Goal: Task Accomplishment & Management: Manage account settings

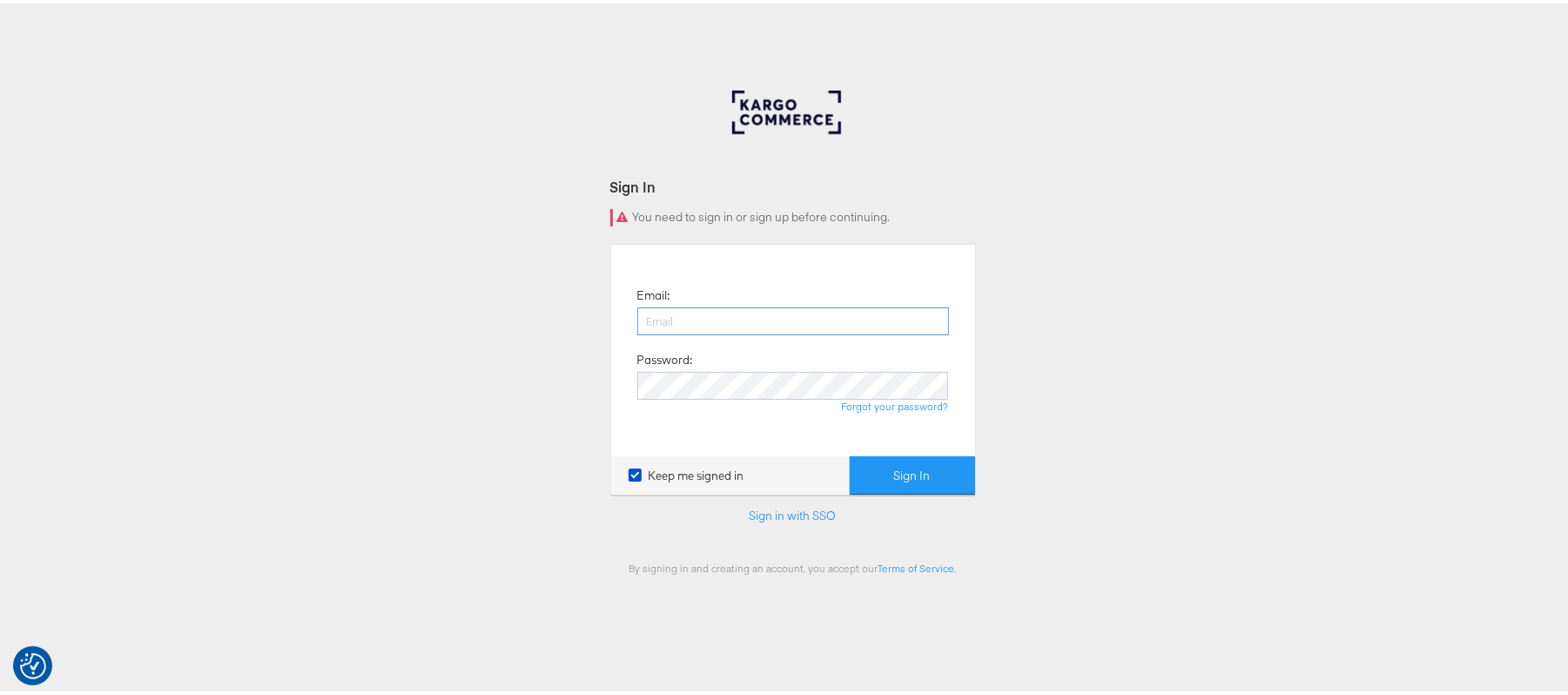
drag, startPoint x: 0, startPoint y: 0, endPoint x: 681, endPoint y: 321, distance: 752.9
click at [681, 321] on input "email" at bounding box center [794, 318] width 312 height 28
type input "sudheer.bheemunipalli@kargo.com"
click at [849, 453] on button "Sign In" at bounding box center [912, 473] width 125 height 39
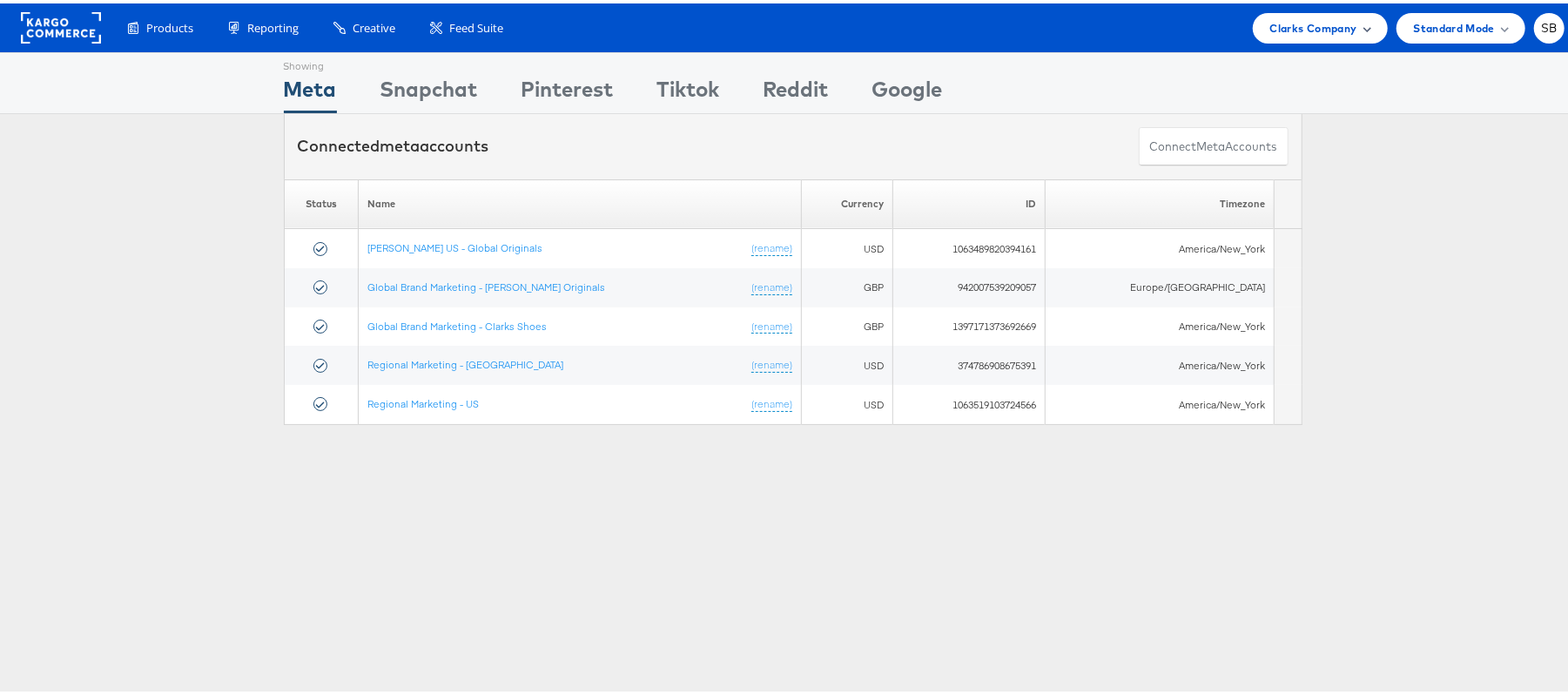
click at [1321, 25] on span "Clarks Company" at bounding box center [1314, 24] width 88 height 18
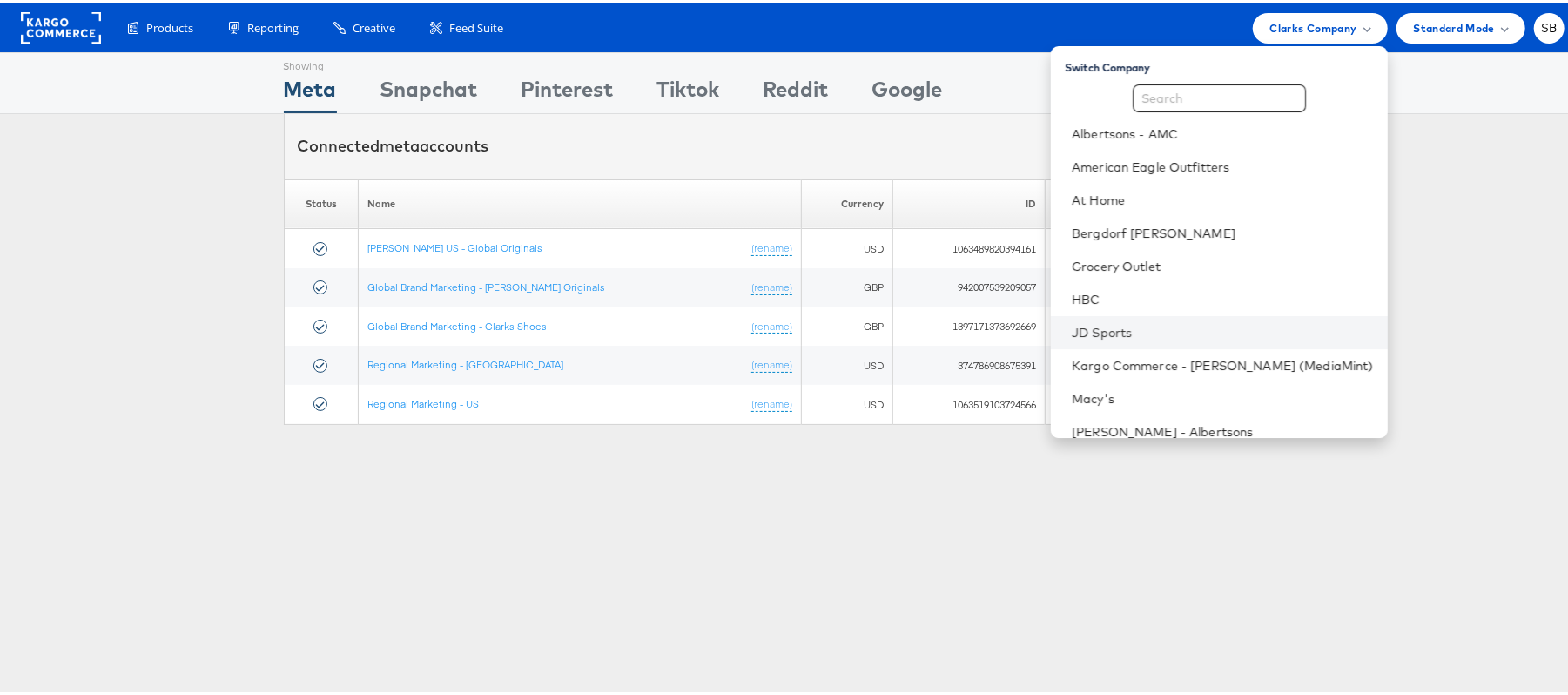
scroll to position [182, 0]
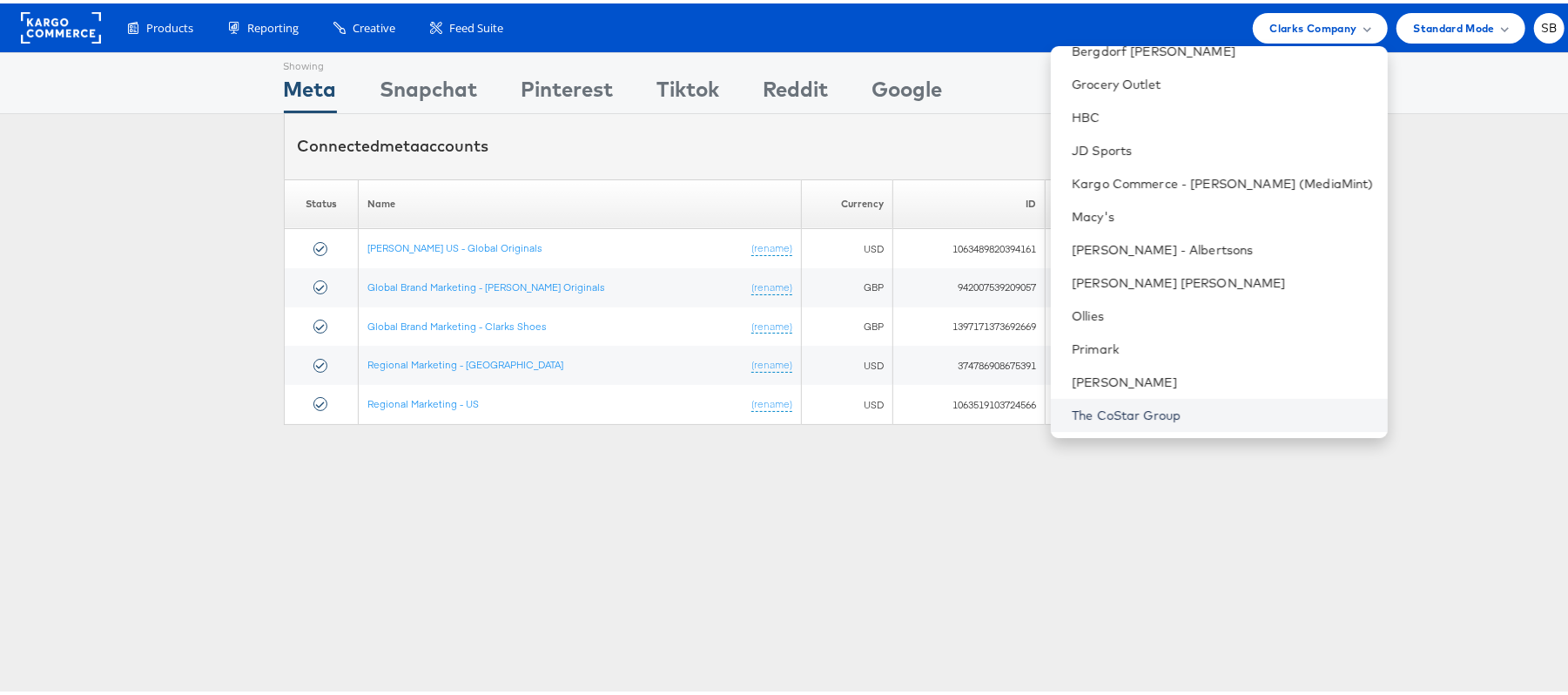
click at [1186, 412] on link "The CoStar Group" at bounding box center [1223, 412] width 302 height 17
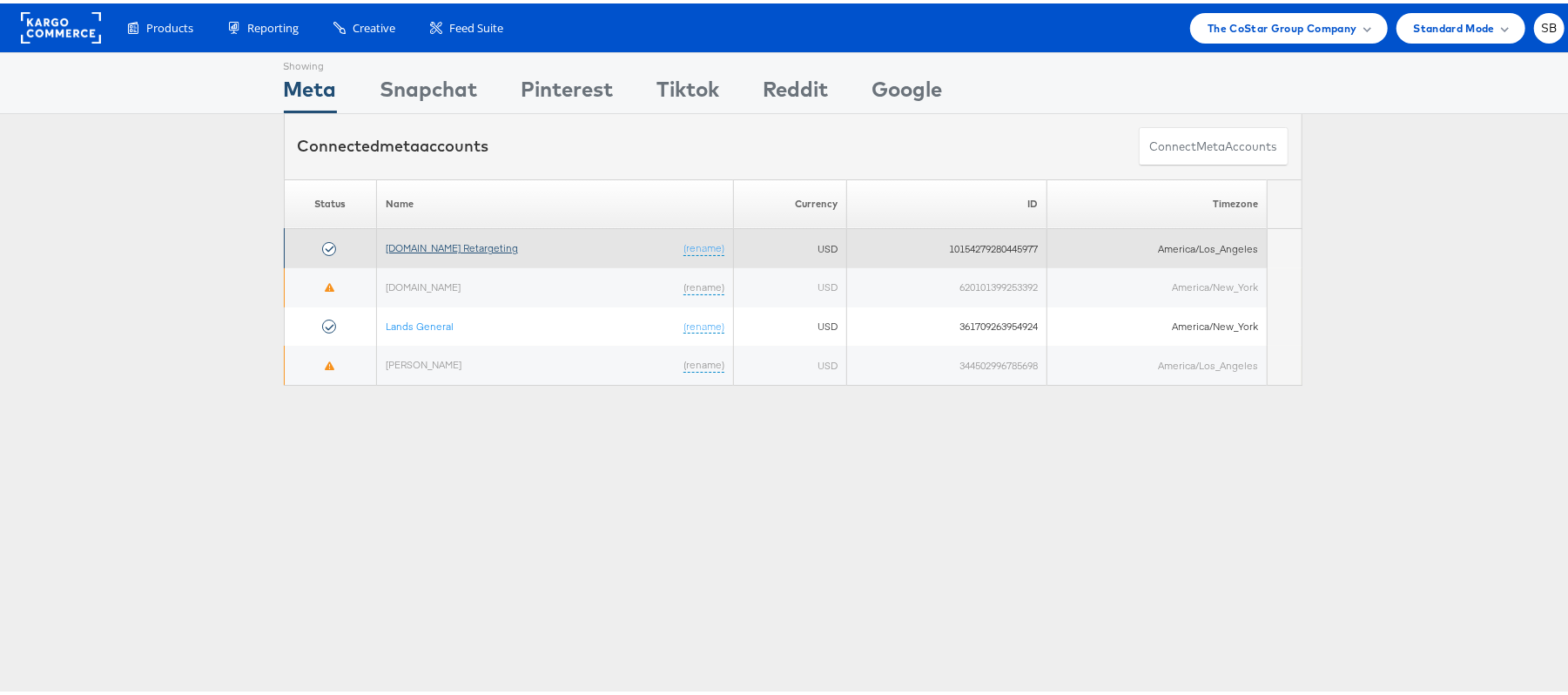
click at [440, 245] on link "[DOMAIN_NAME] Retargeting" at bounding box center [452, 245] width 133 height 13
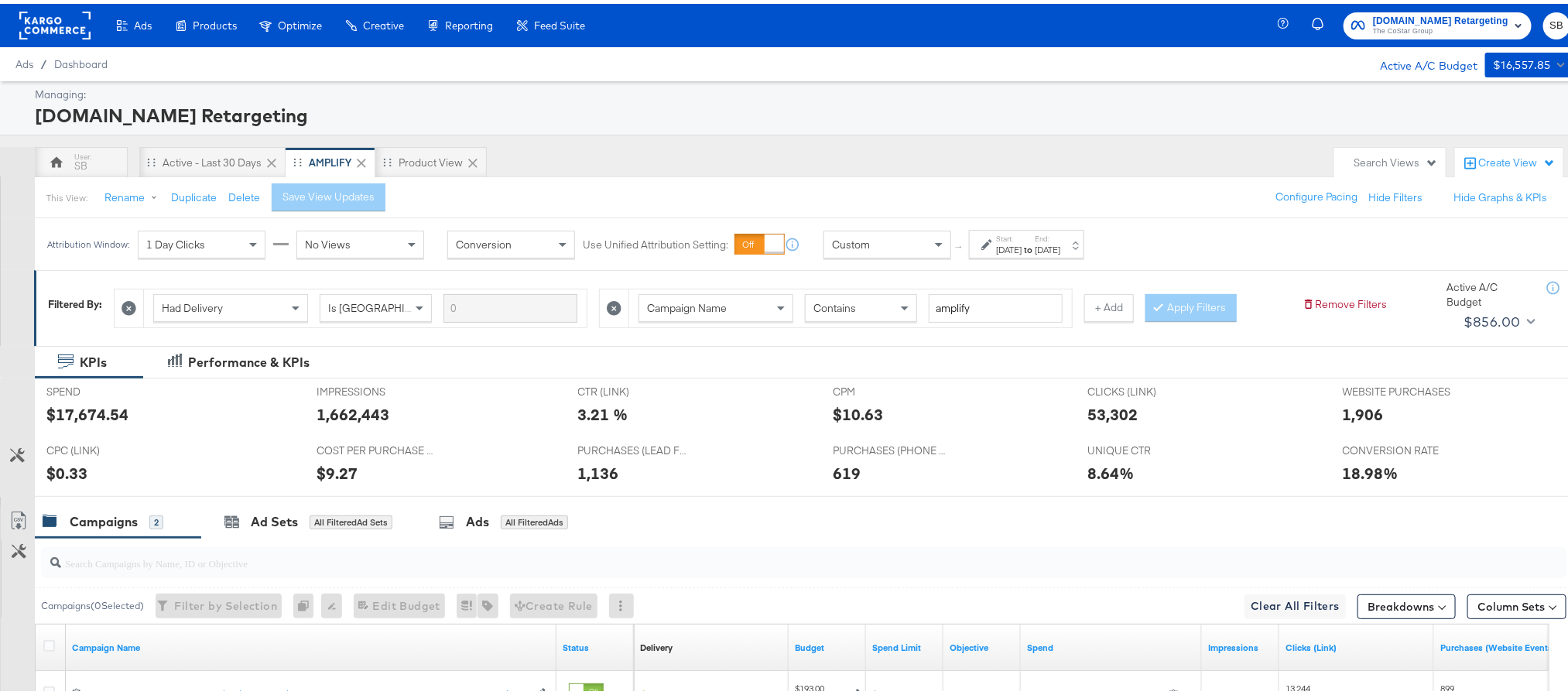
scroll to position [228, 0]
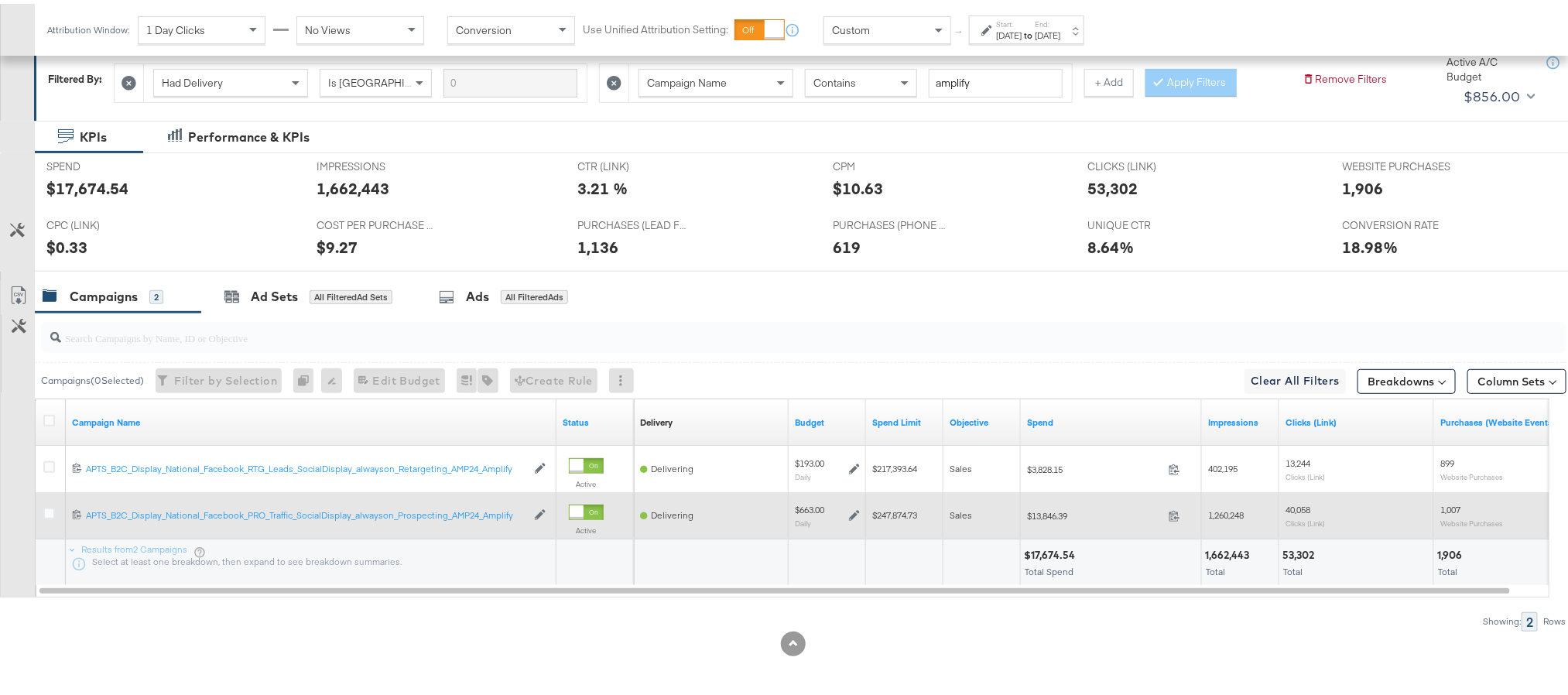
click at [855, 509] on icon at bounding box center [854, 511] width 11 height 11
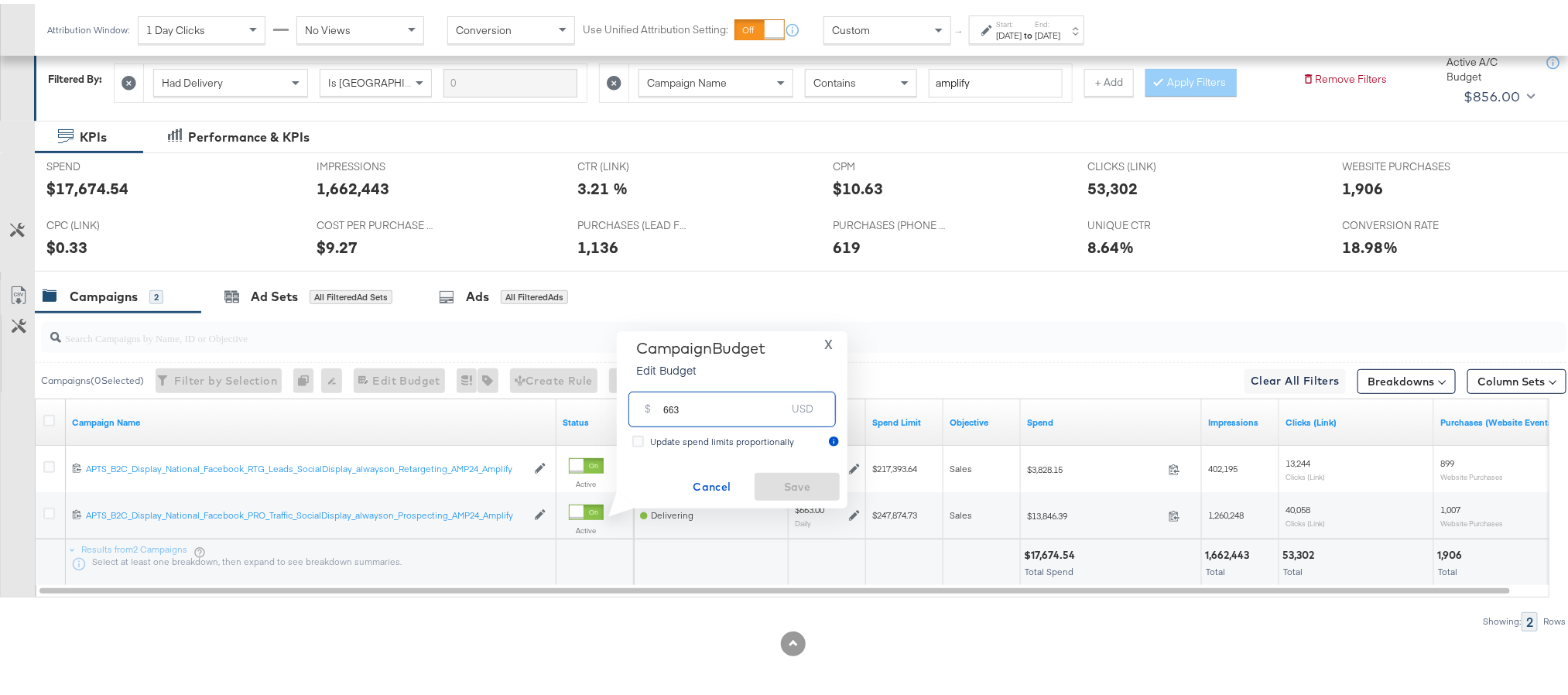
click at [752, 413] on input "663" at bounding box center [724, 398] width 122 height 33
type input "691"
click at [790, 481] on span "Save" at bounding box center [797, 483] width 73 height 20
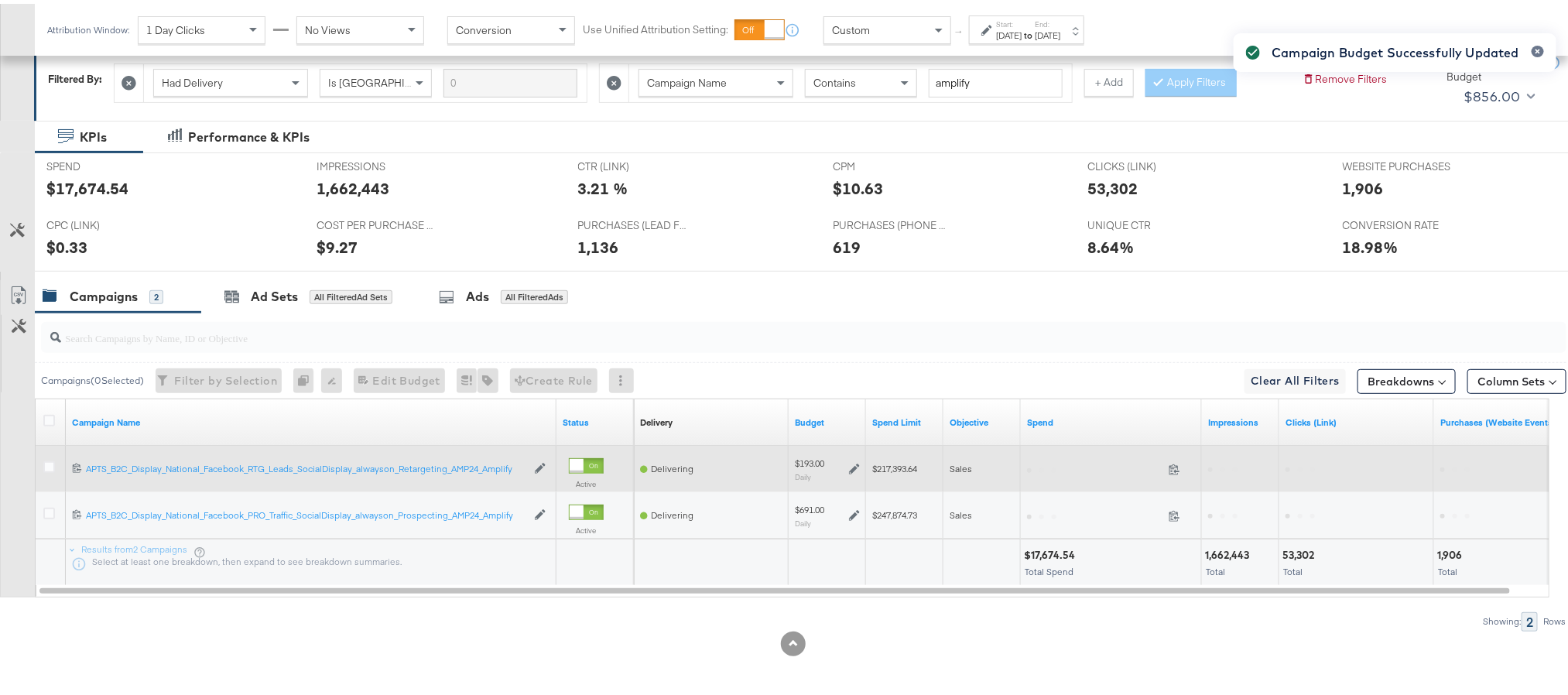
click at [855, 460] on icon at bounding box center [854, 465] width 11 height 11
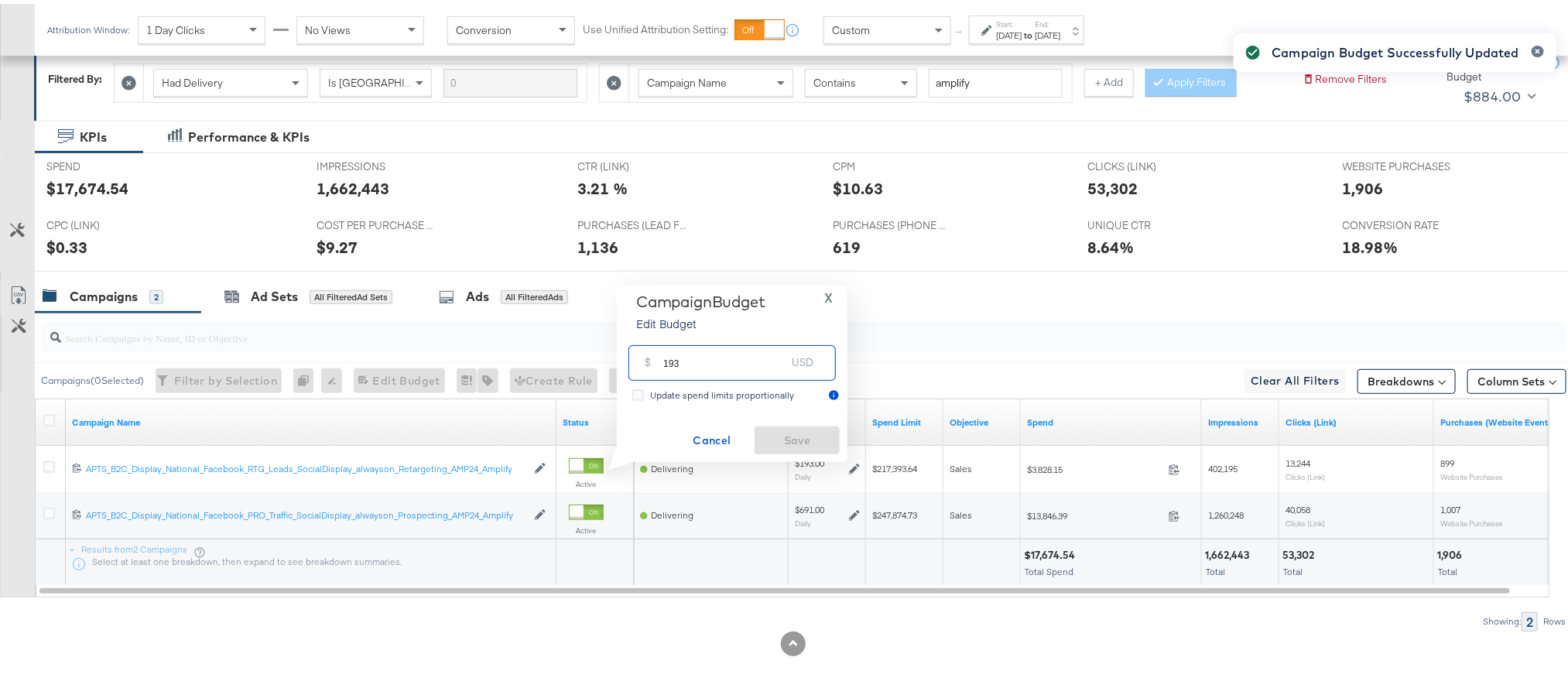
click at [720, 354] on input "193" at bounding box center [724, 352] width 122 height 33
type input "200"
click at [781, 434] on span "Save" at bounding box center [797, 437] width 73 height 20
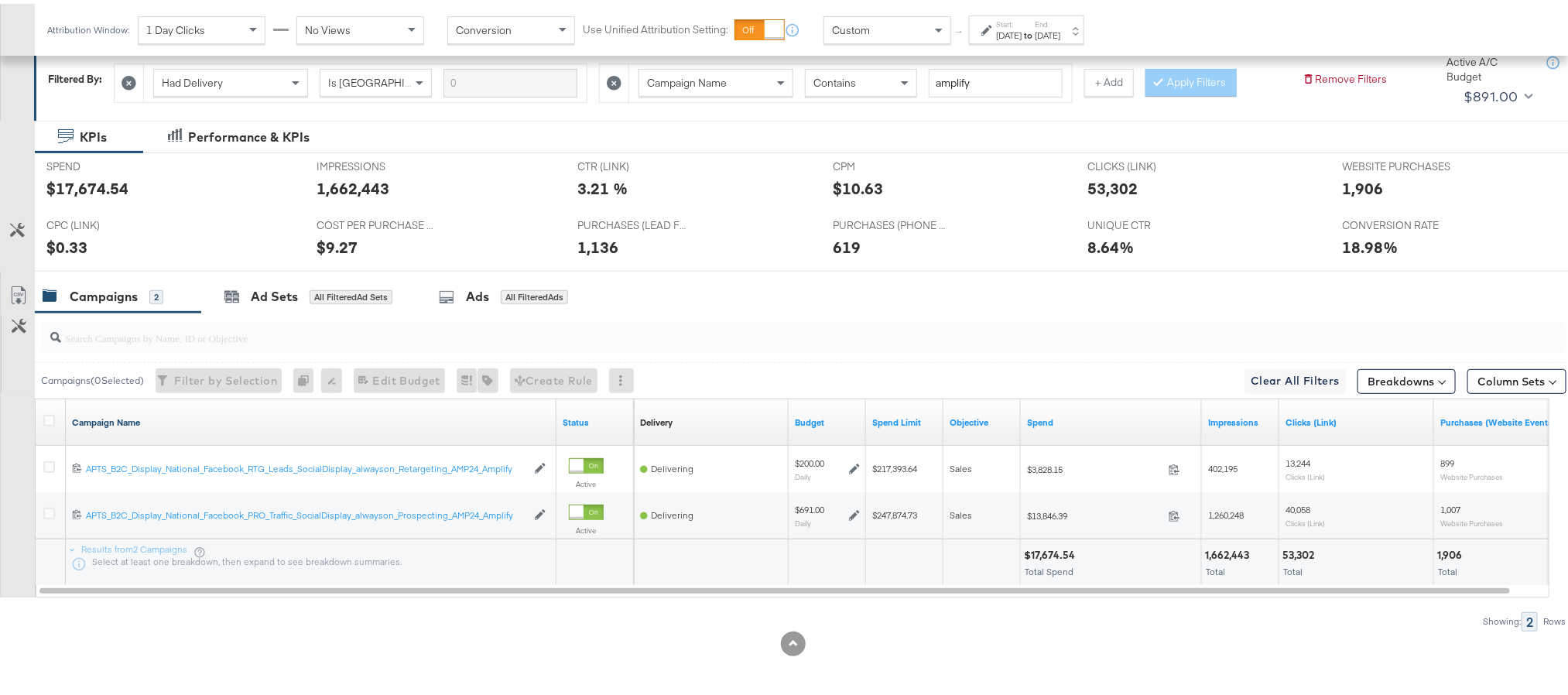
click at [117, 414] on link "Campaign Name" at bounding box center [310, 418] width 478 height 12
click at [117, 414] on link "Campaign Name ↓" at bounding box center [310, 418] width 478 height 12
click at [49, 420] on icon at bounding box center [50, 417] width 12 height 12
click at [0, 0] on input "checkbox" at bounding box center [0, 0] width 0 height 0
click at [291, 284] on div "Ad Sets" at bounding box center [274, 292] width 47 height 18
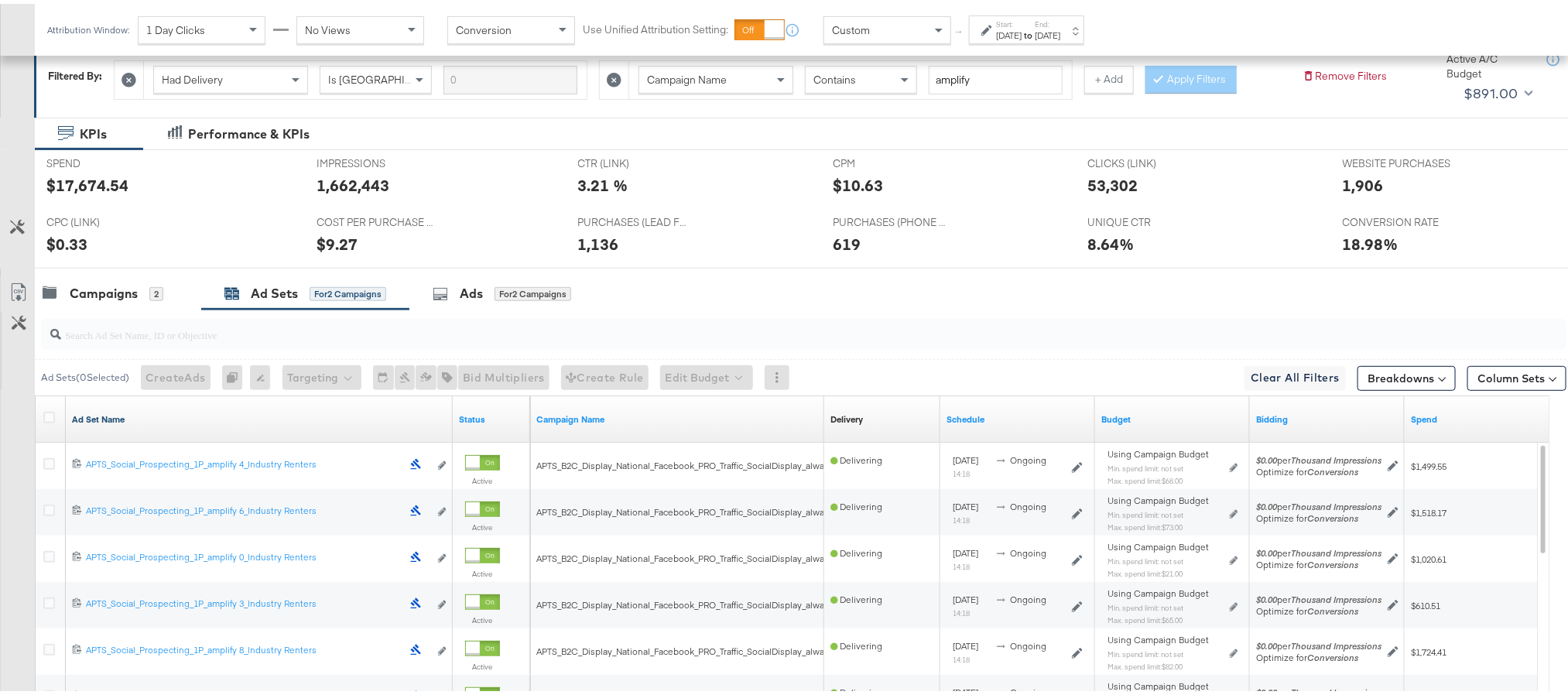
click at [95, 414] on link "Ad Set Name" at bounding box center [259, 415] width 374 height 12
click at [95, 414] on link "Ad Set Name ↓" at bounding box center [259, 415] width 374 height 12
click at [52, 418] on icon at bounding box center [50, 414] width 12 height 12
click at [0, 0] on input "checkbox" at bounding box center [0, 0] width 0 height 0
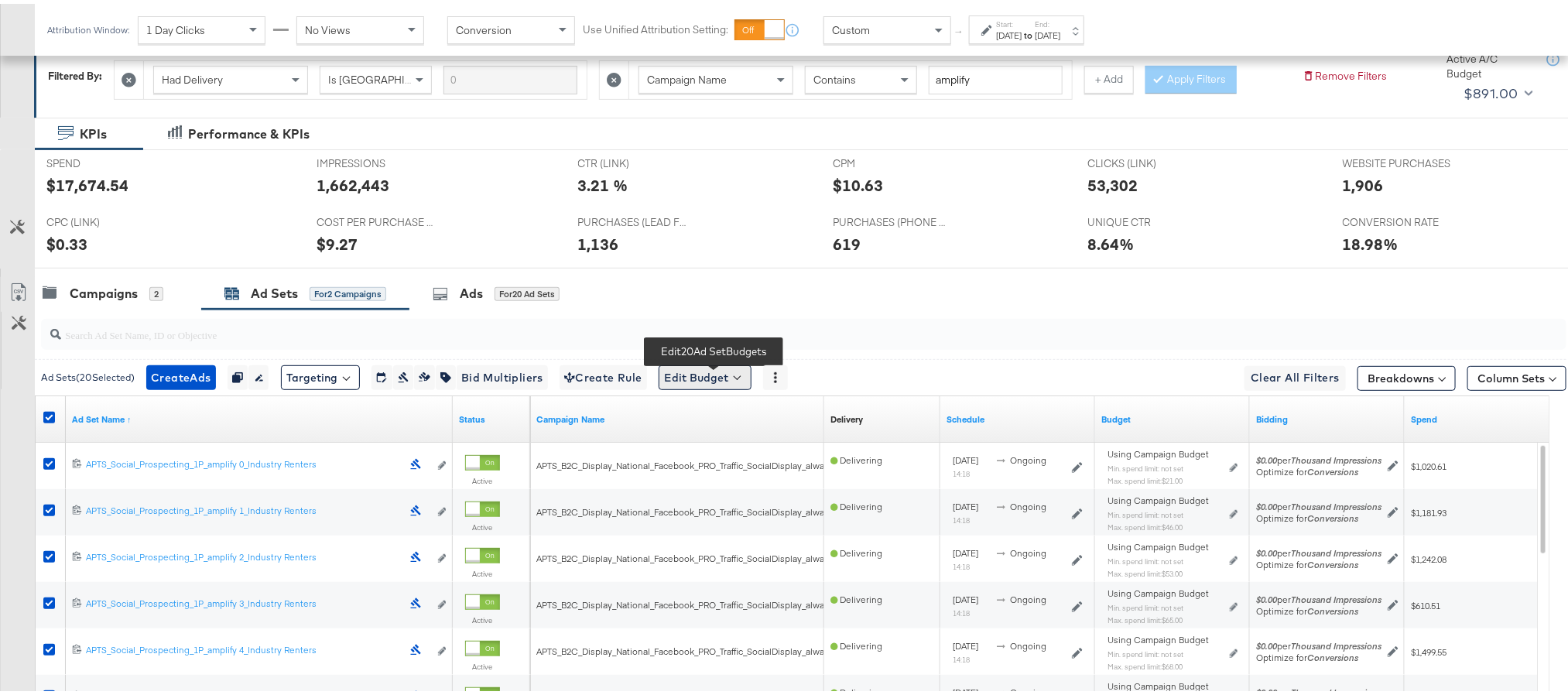
click at [694, 379] on button "Edit Budget" at bounding box center [704, 374] width 93 height 25
click at [720, 448] on span "Edit Ad Set Spend Limits" at bounding box center [722, 445] width 115 height 21
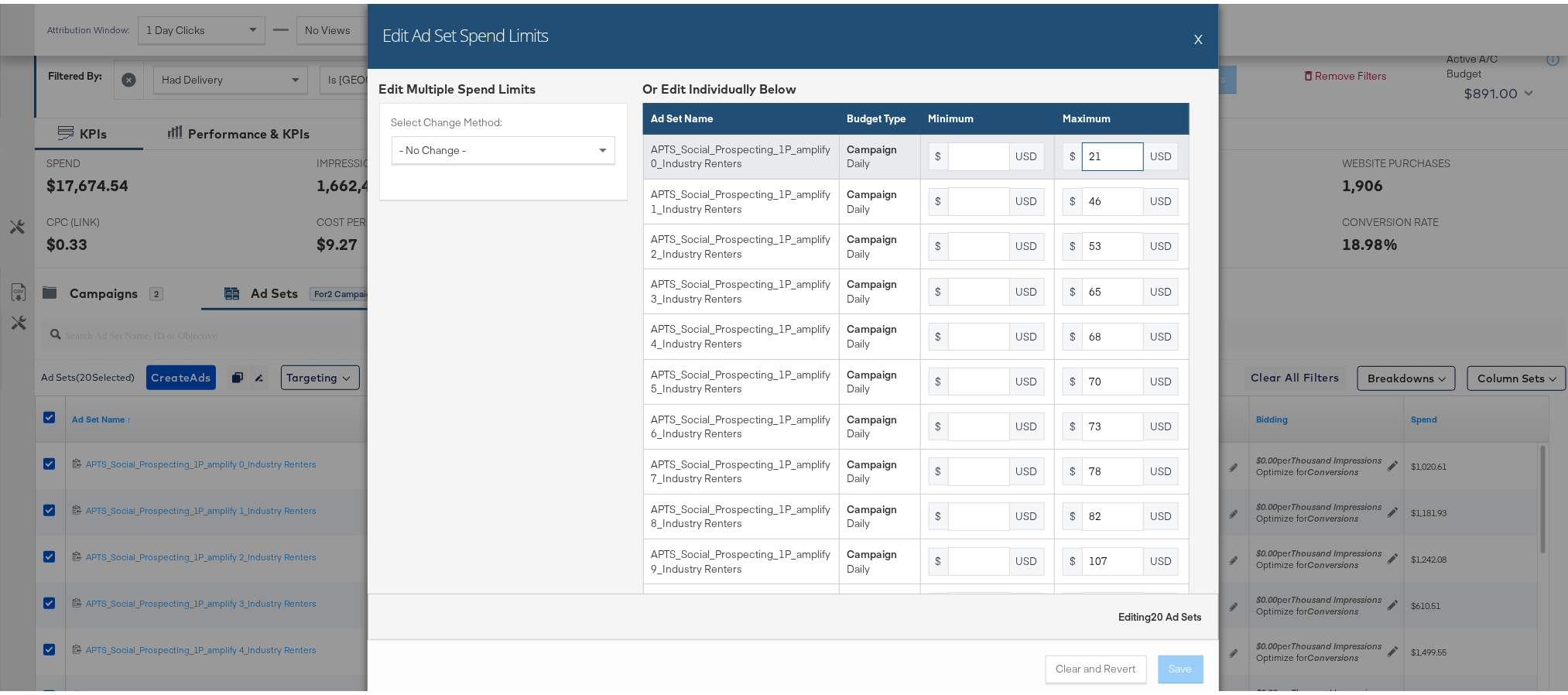
click at [1082, 168] on input "21" at bounding box center [1112, 152] width 62 height 28
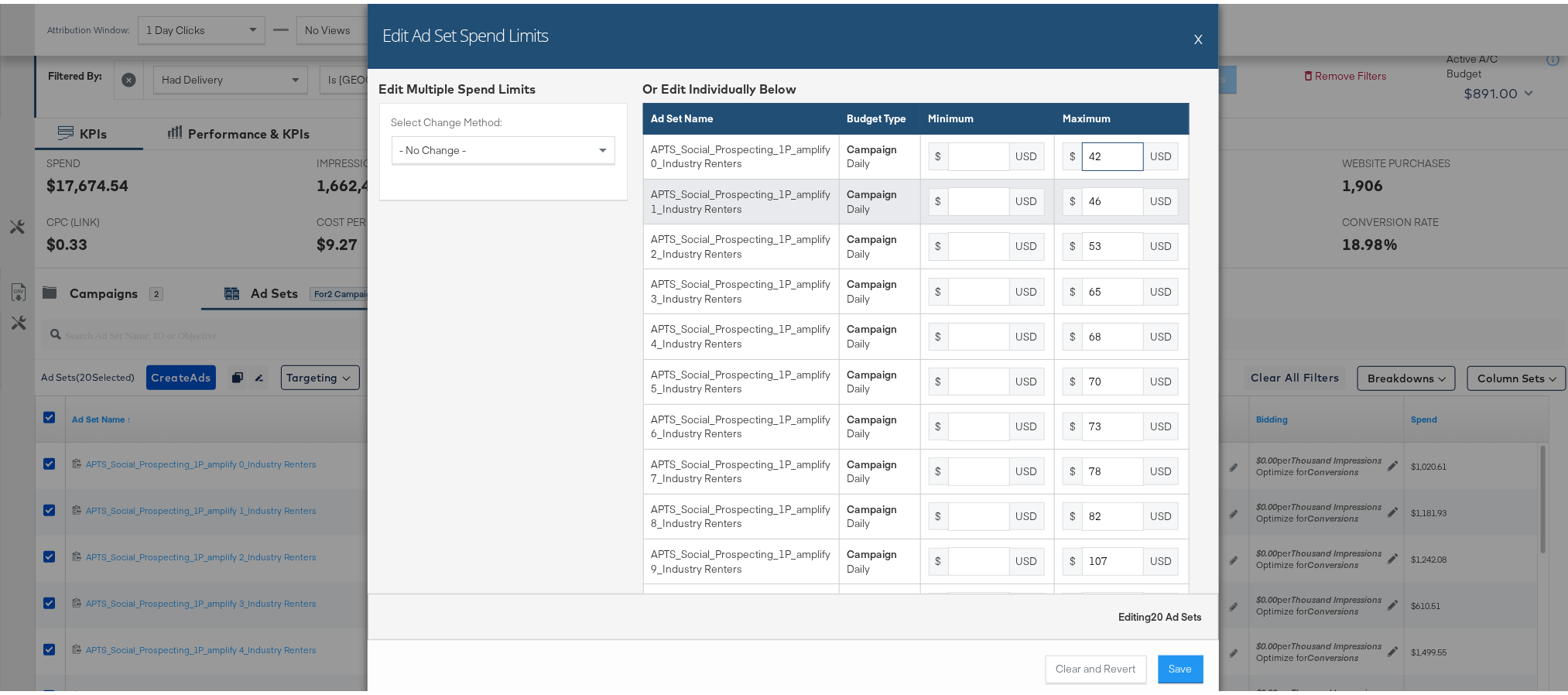
type input "42"
click at [1085, 212] on input "46" at bounding box center [1112, 197] width 62 height 28
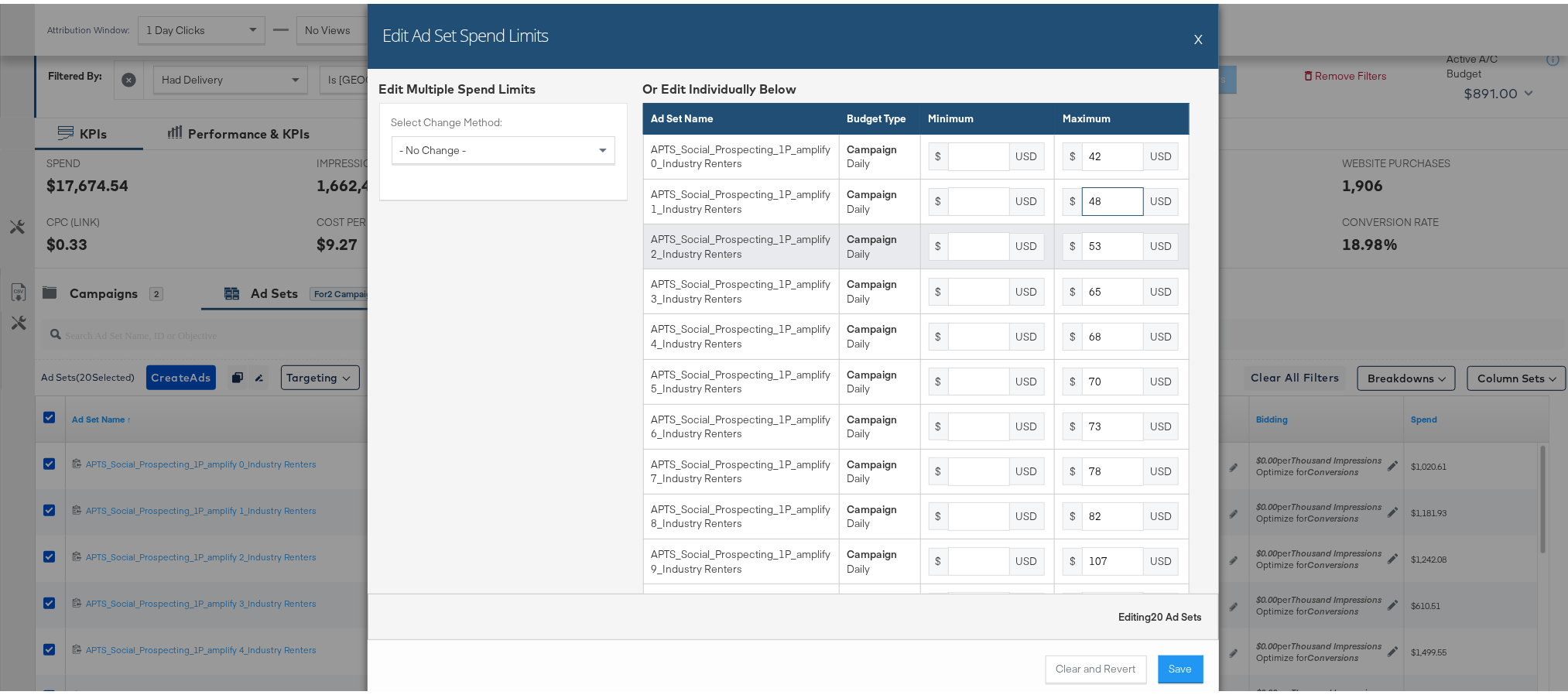
type input "48"
click at [1085, 256] on input "53" at bounding box center [1112, 242] width 62 height 28
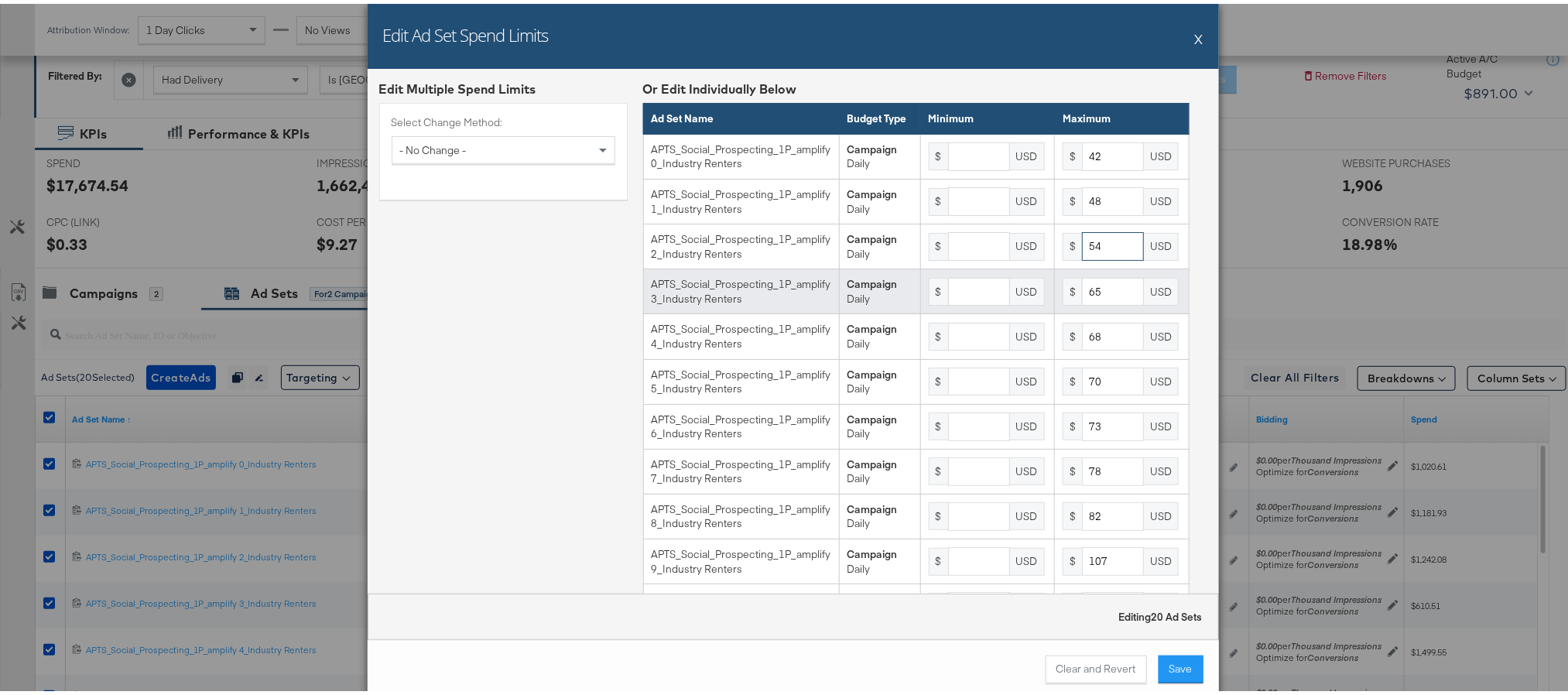
type input "54"
click at [1085, 297] on input "65" at bounding box center [1112, 287] width 62 height 28
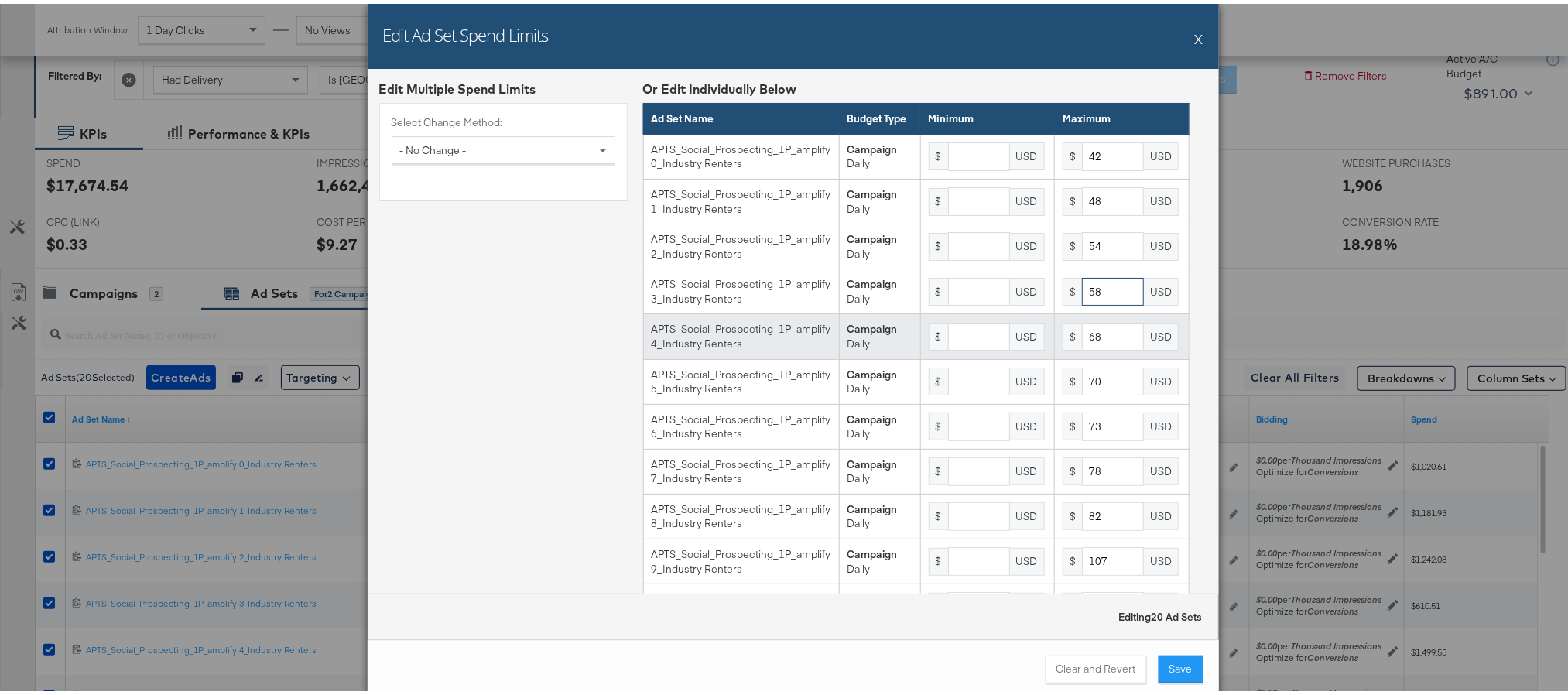
type input "58"
click at [1089, 341] on input "68" at bounding box center [1112, 333] width 62 height 28
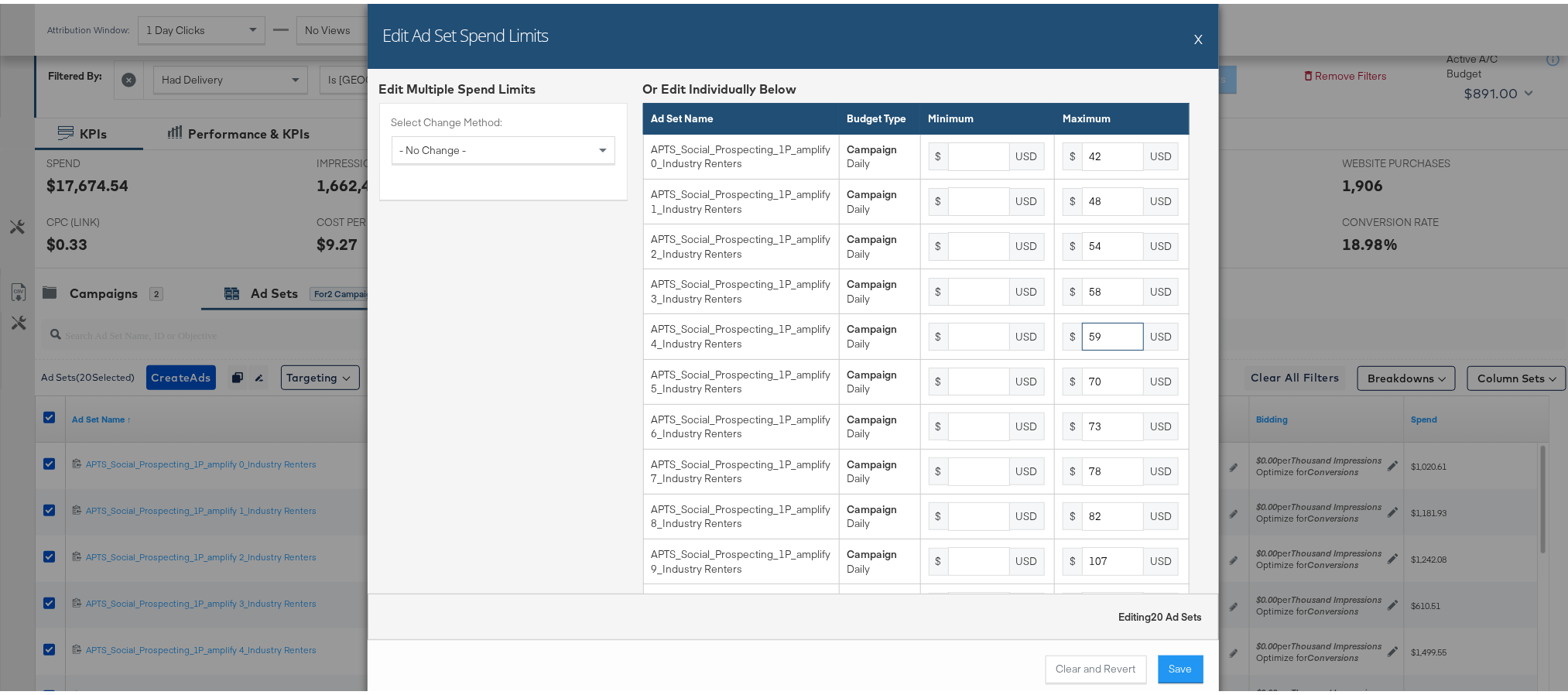
type input "59"
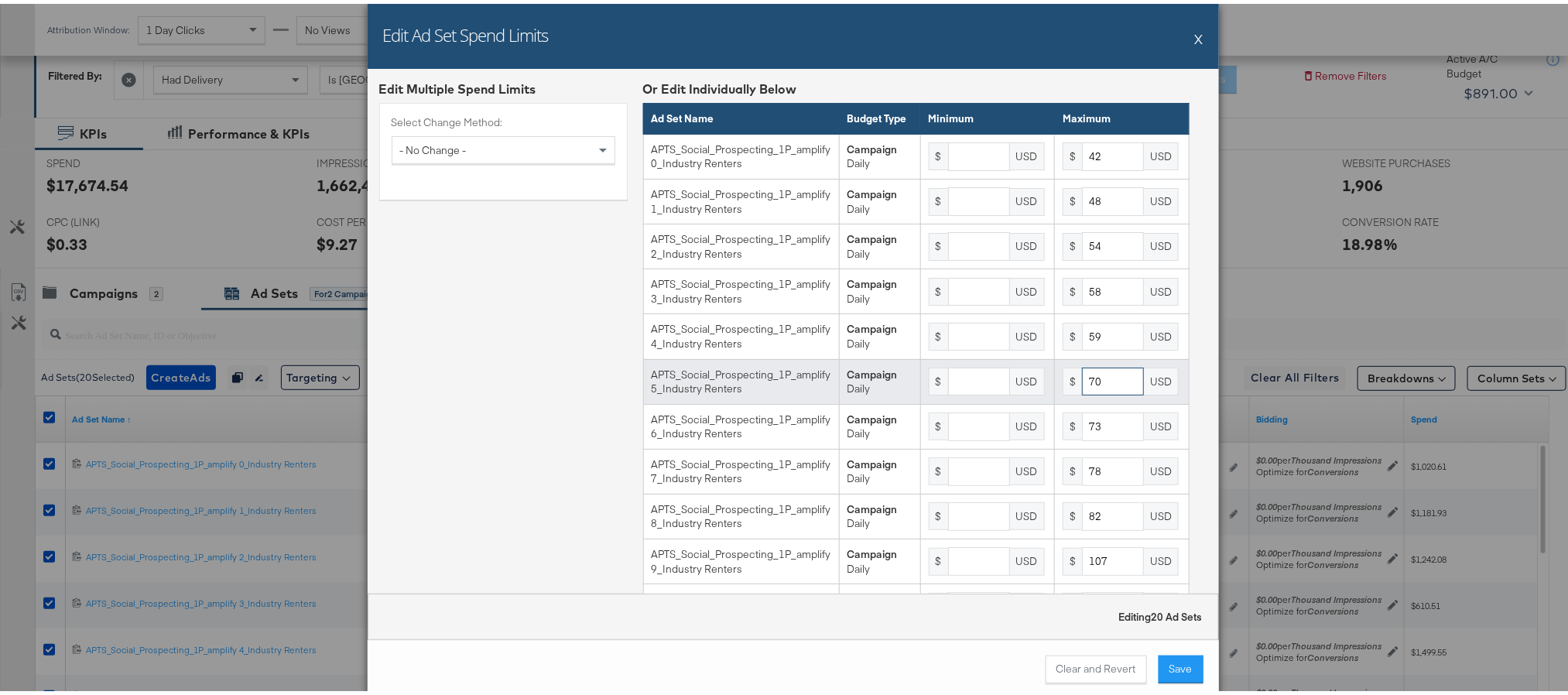
click at [1082, 392] on input "70" at bounding box center [1112, 377] width 62 height 28
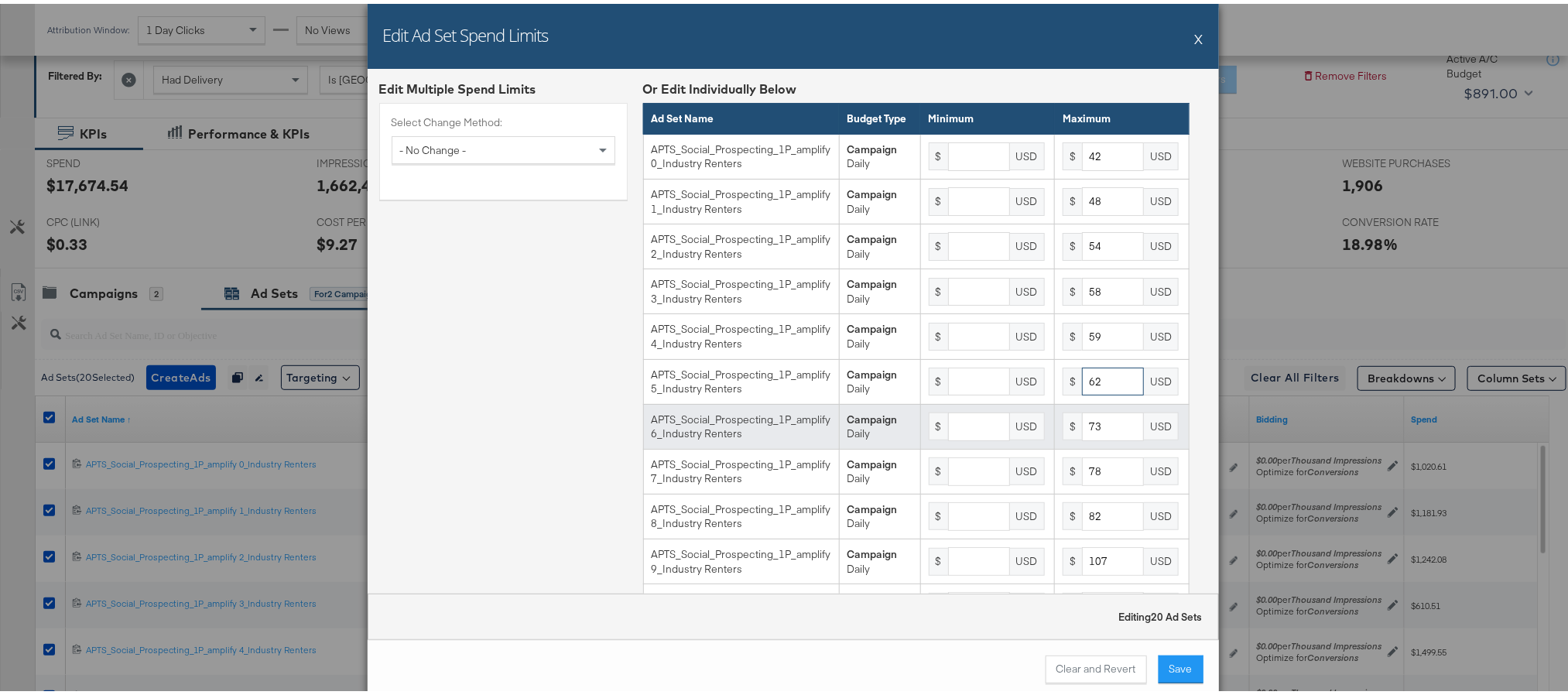
type input "62"
click at [1084, 437] on input "73" at bounding box center [1112, 422] width 62 height 28
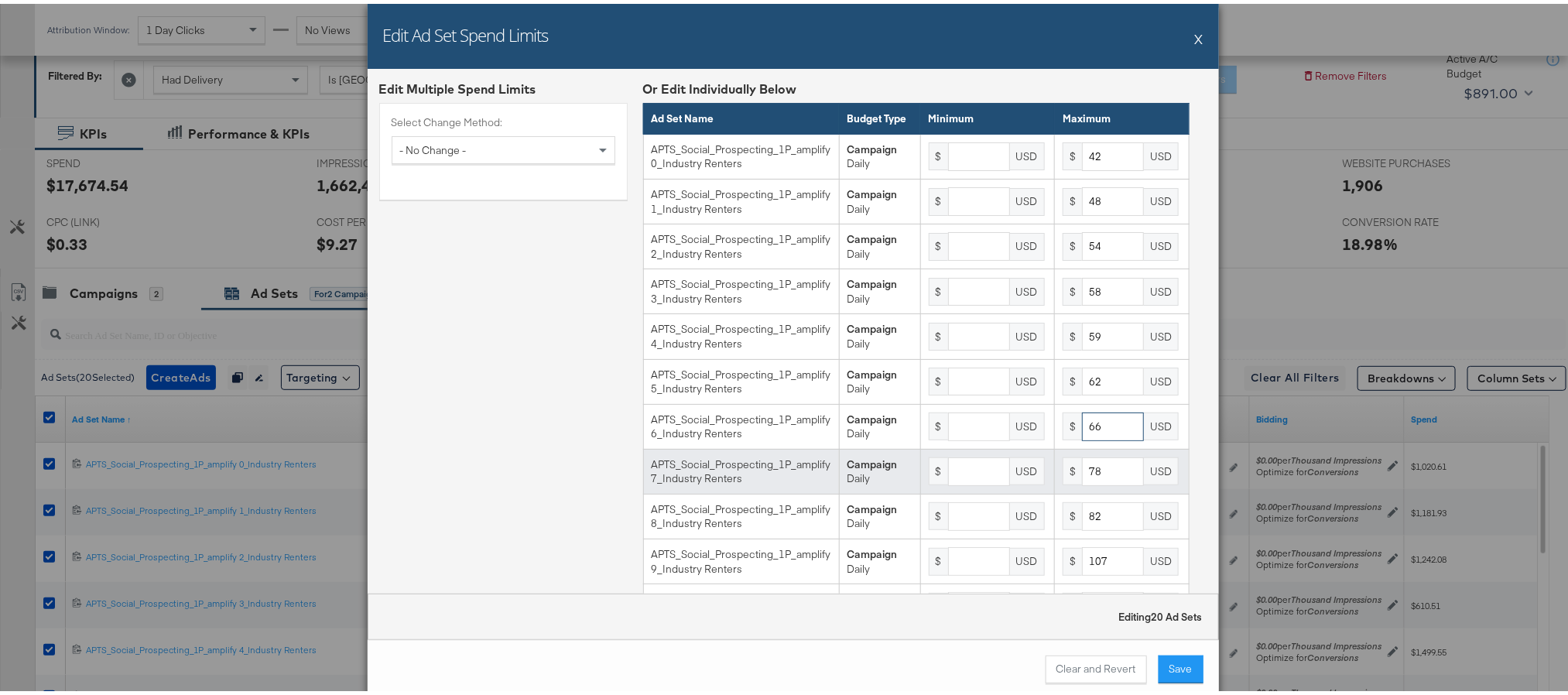
type input "66"
click at [1088, 482] on input "78" at bounding box center [1112, 467] width 62 height 28
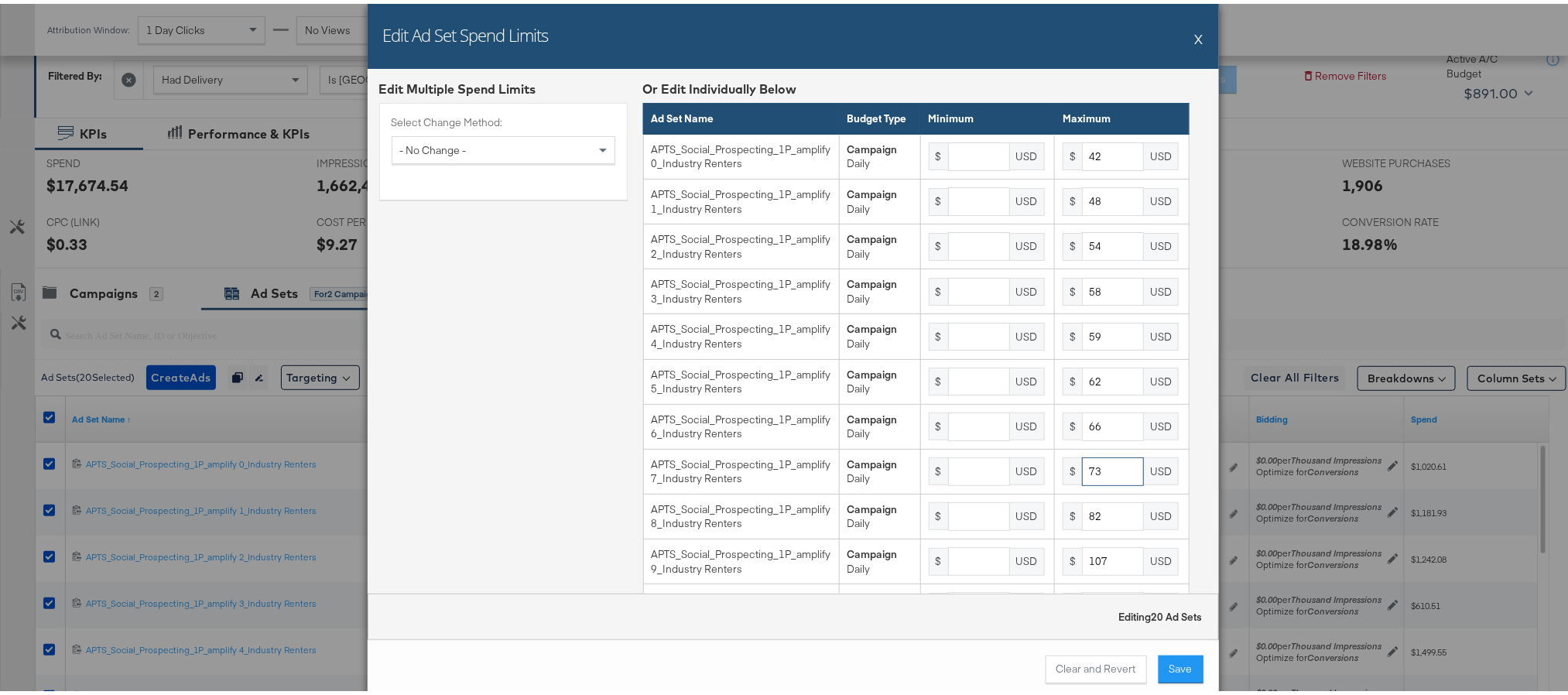
type input "73"
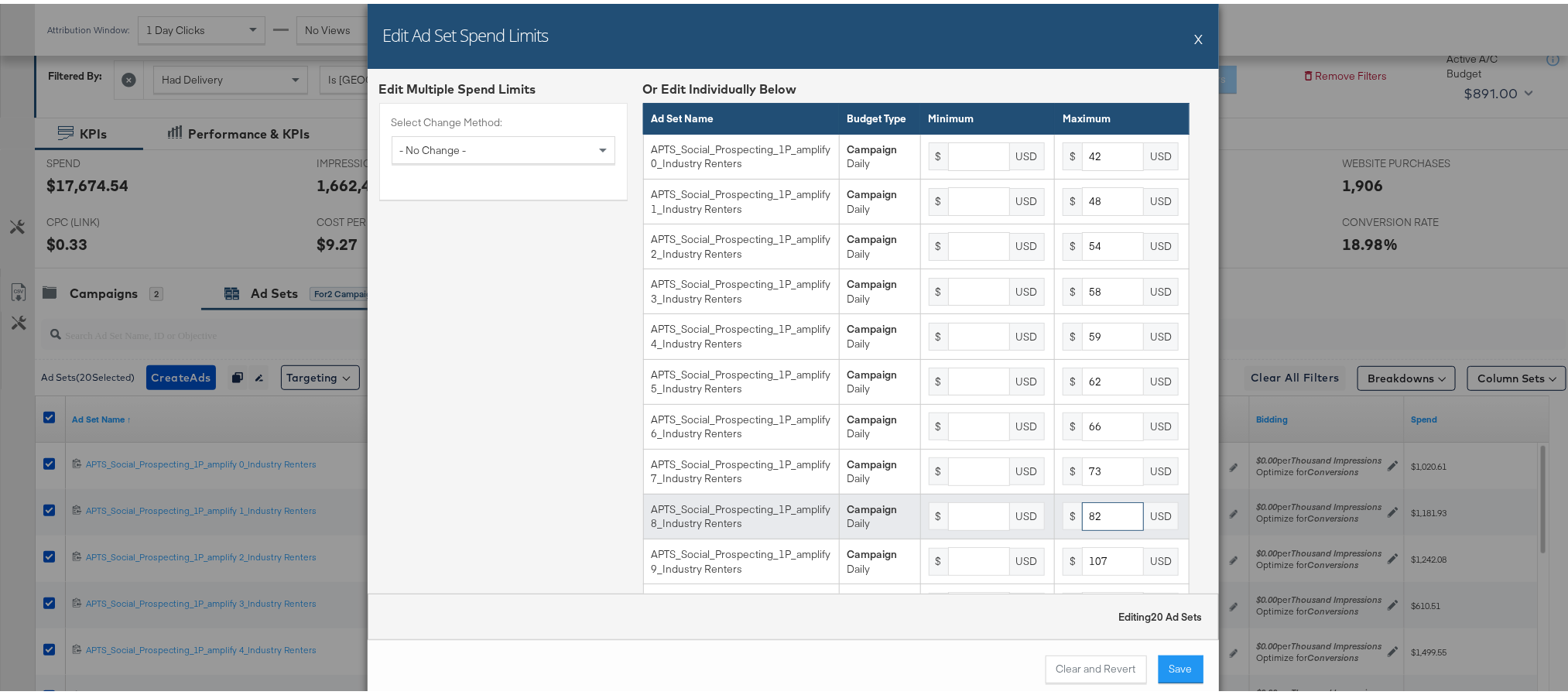
click at [1097, 527] on input "82" at bounding box center [1112, 512] width 62 height 28
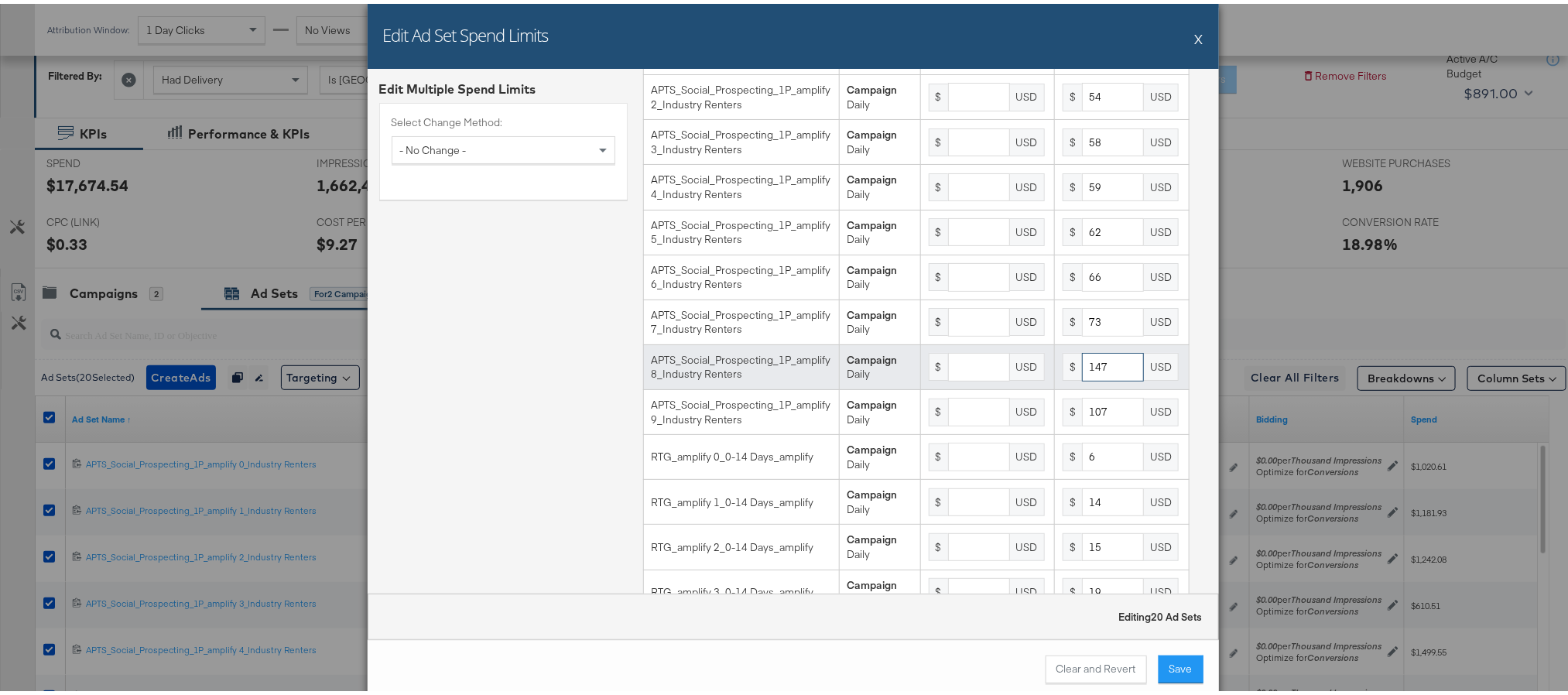
scroll to position [0, 0]
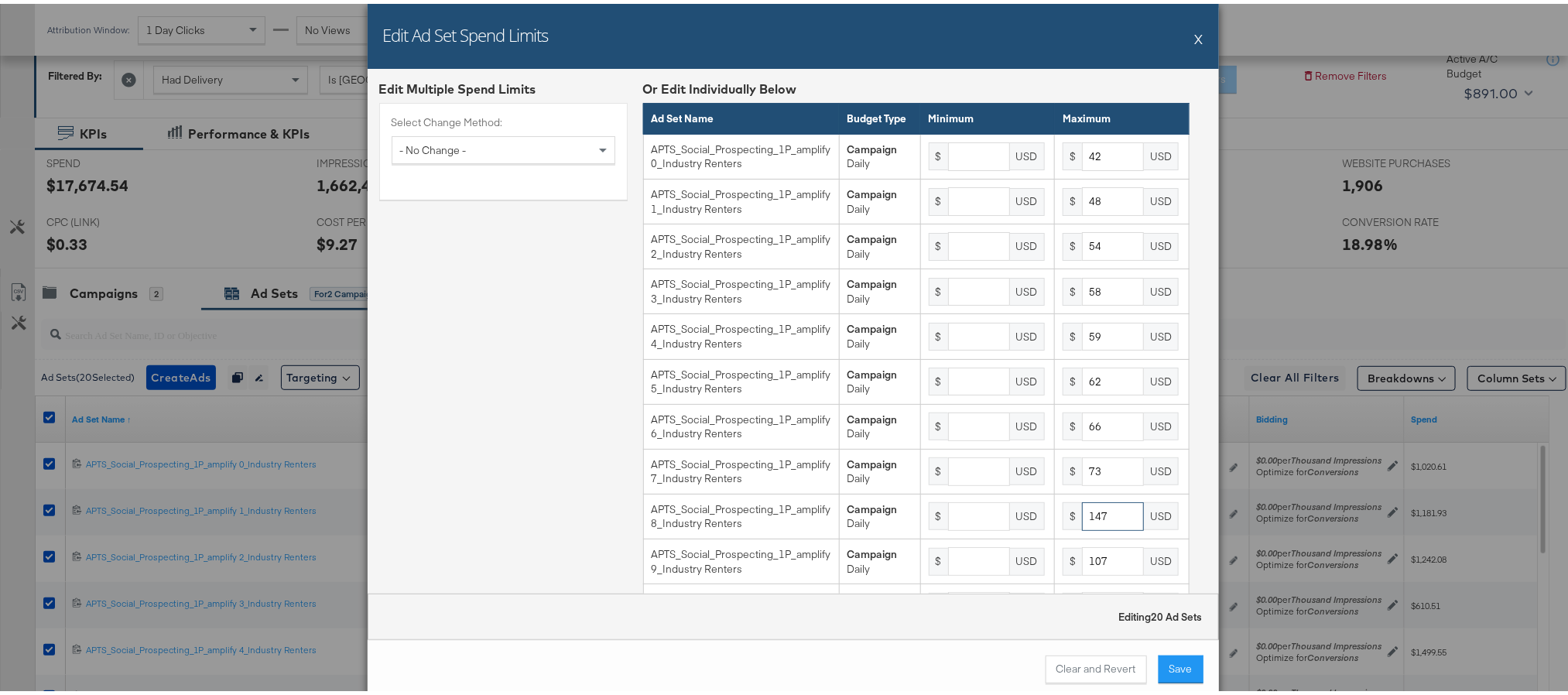
type input "147"
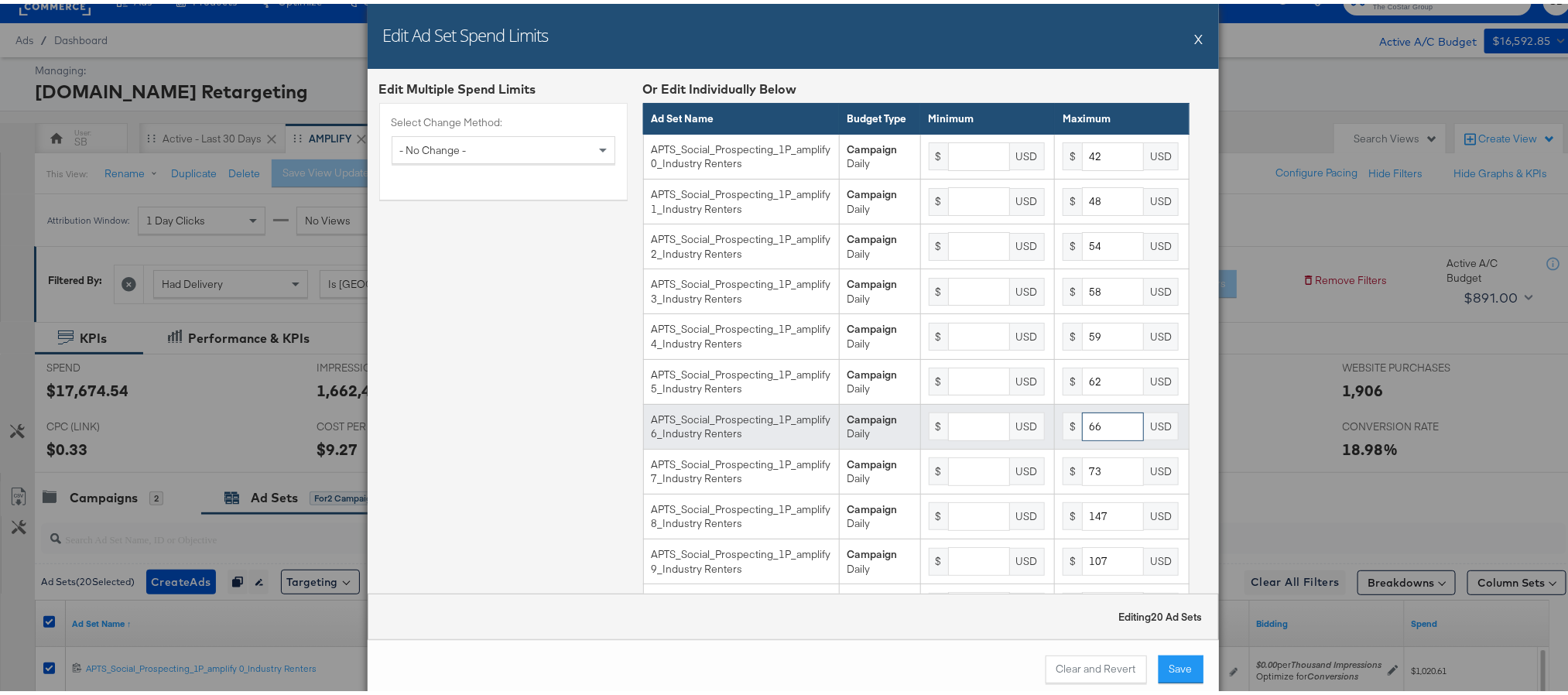
click at [1084, 437] on input "66" at bounding box center [1112, 422] width 62 height 28
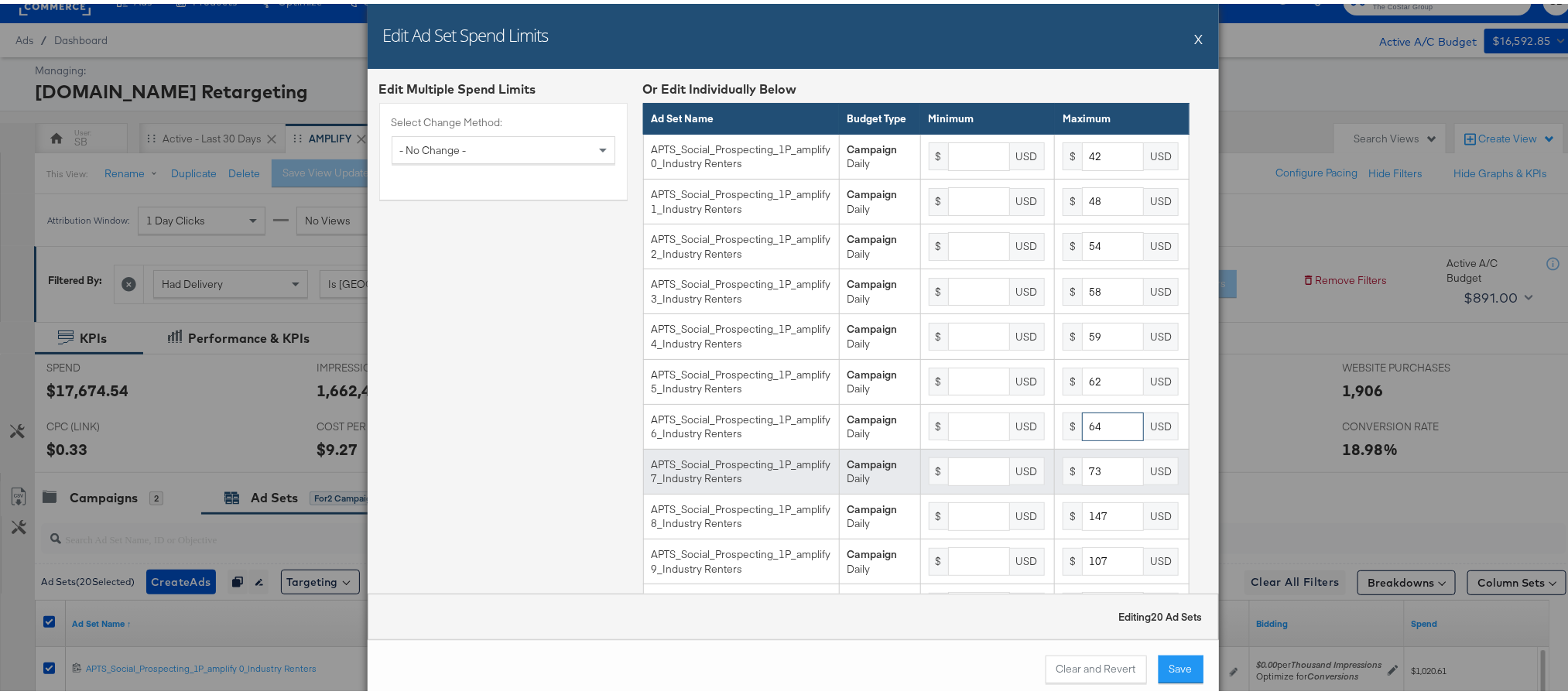
type input "64"
click at [1101, 482] on input "73" at bounding box center [1112, 467] width 62 height 28
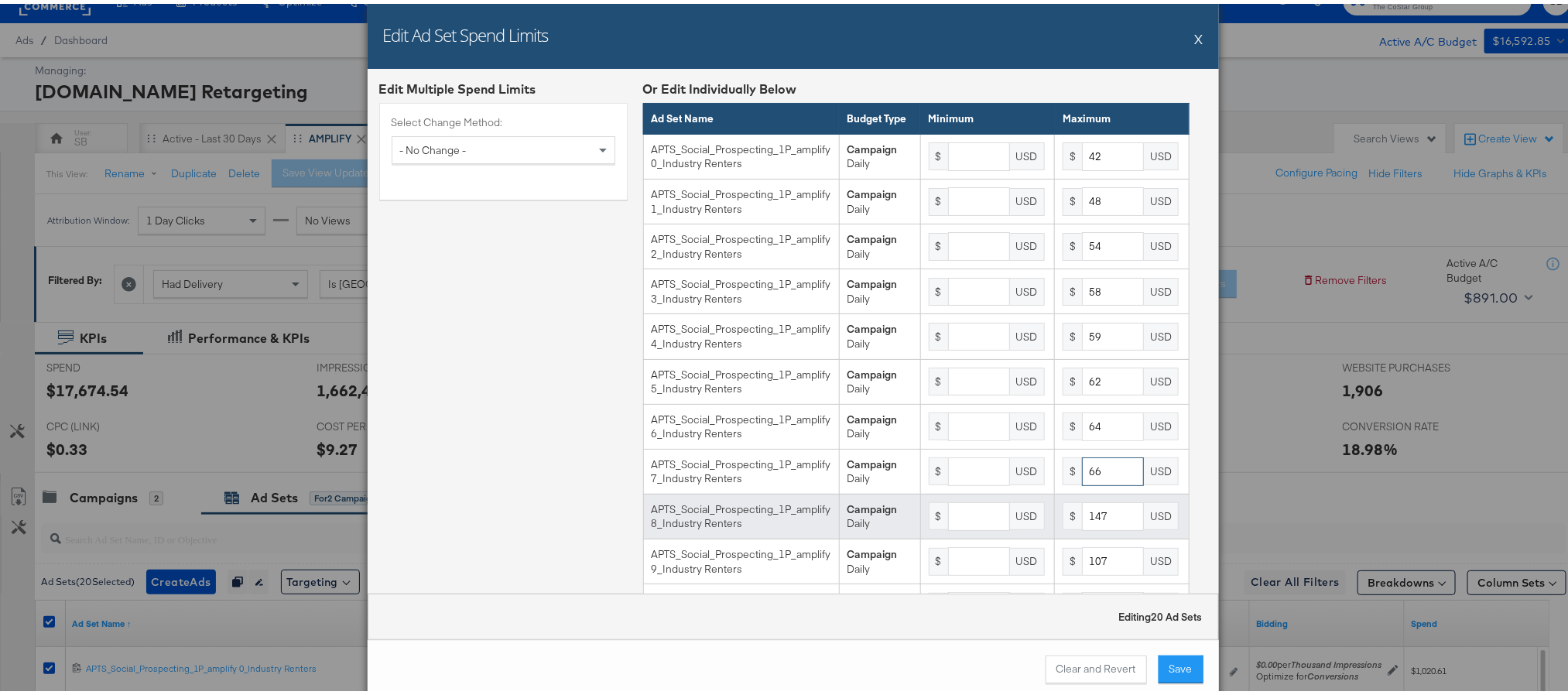
type input "66"
click at [1098, 527] on input "147" at bounding box center [1112, 512] width 62 height 28
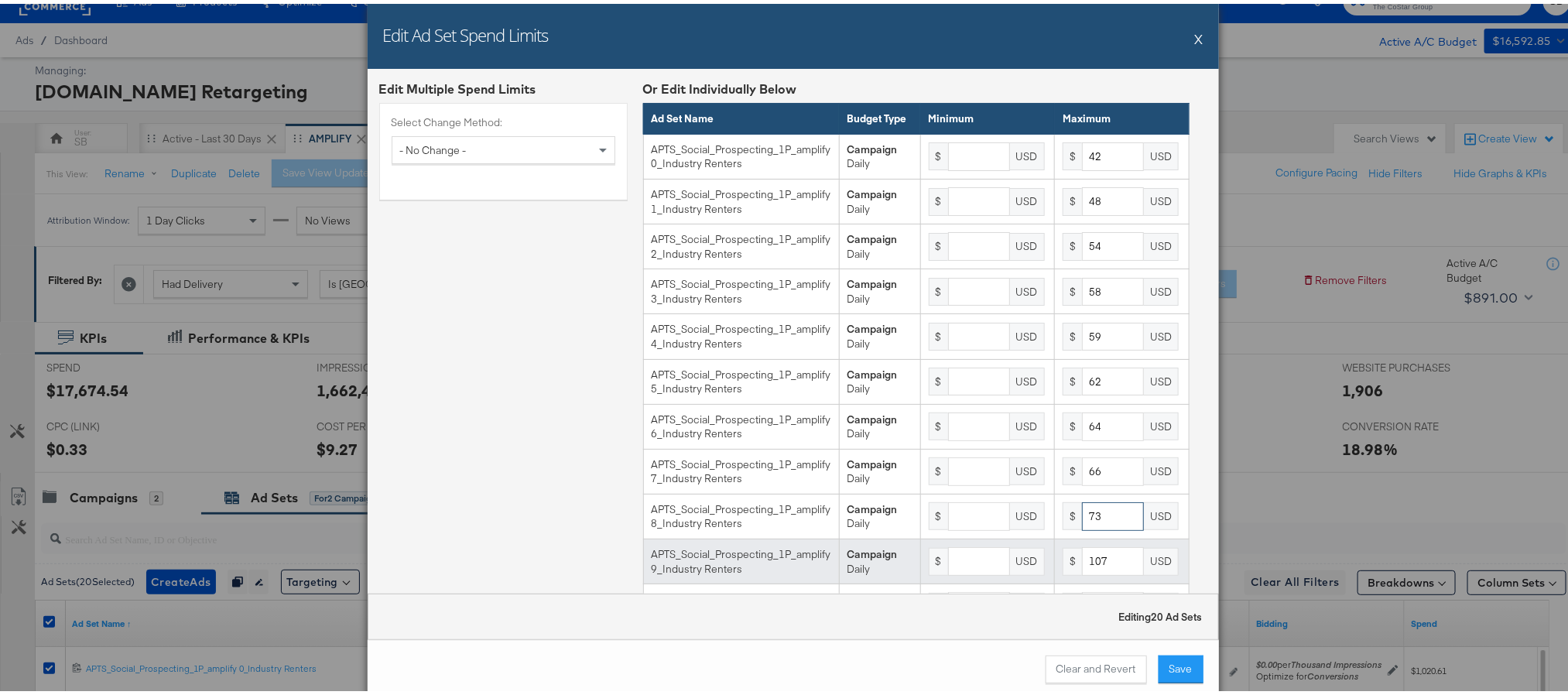
type input "73"
click at [1094, 569] on input "107" at bounding box center [1112, 557] width 62 height 28
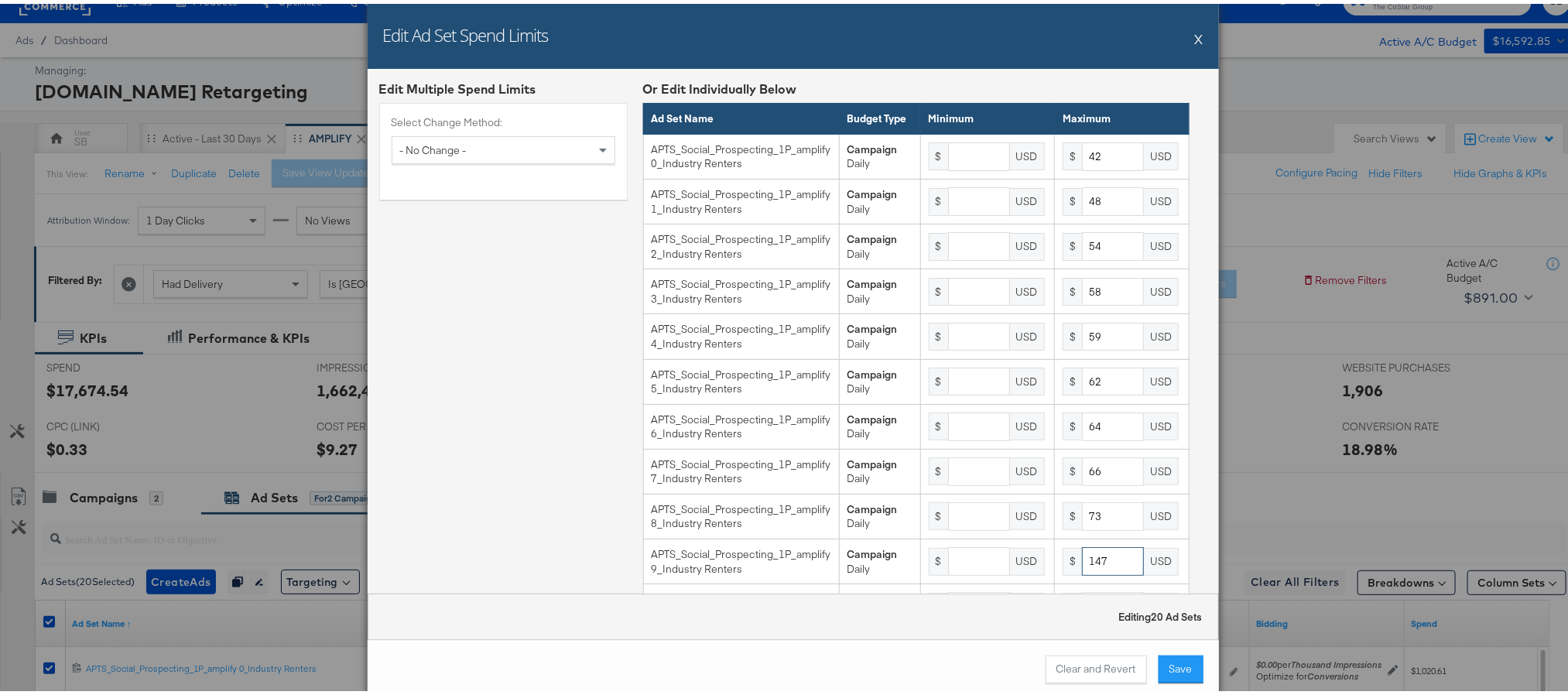
type input "147"
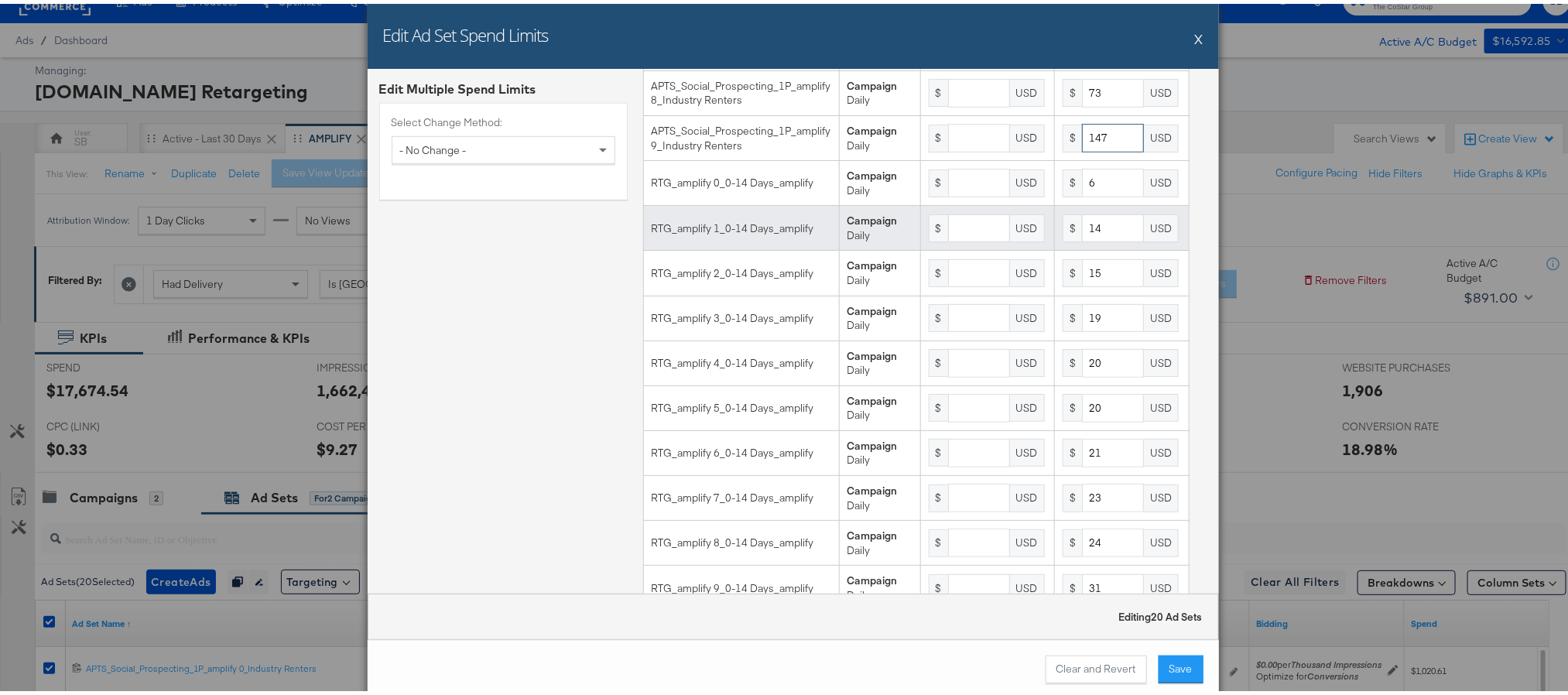
scroll to position [425, 0]
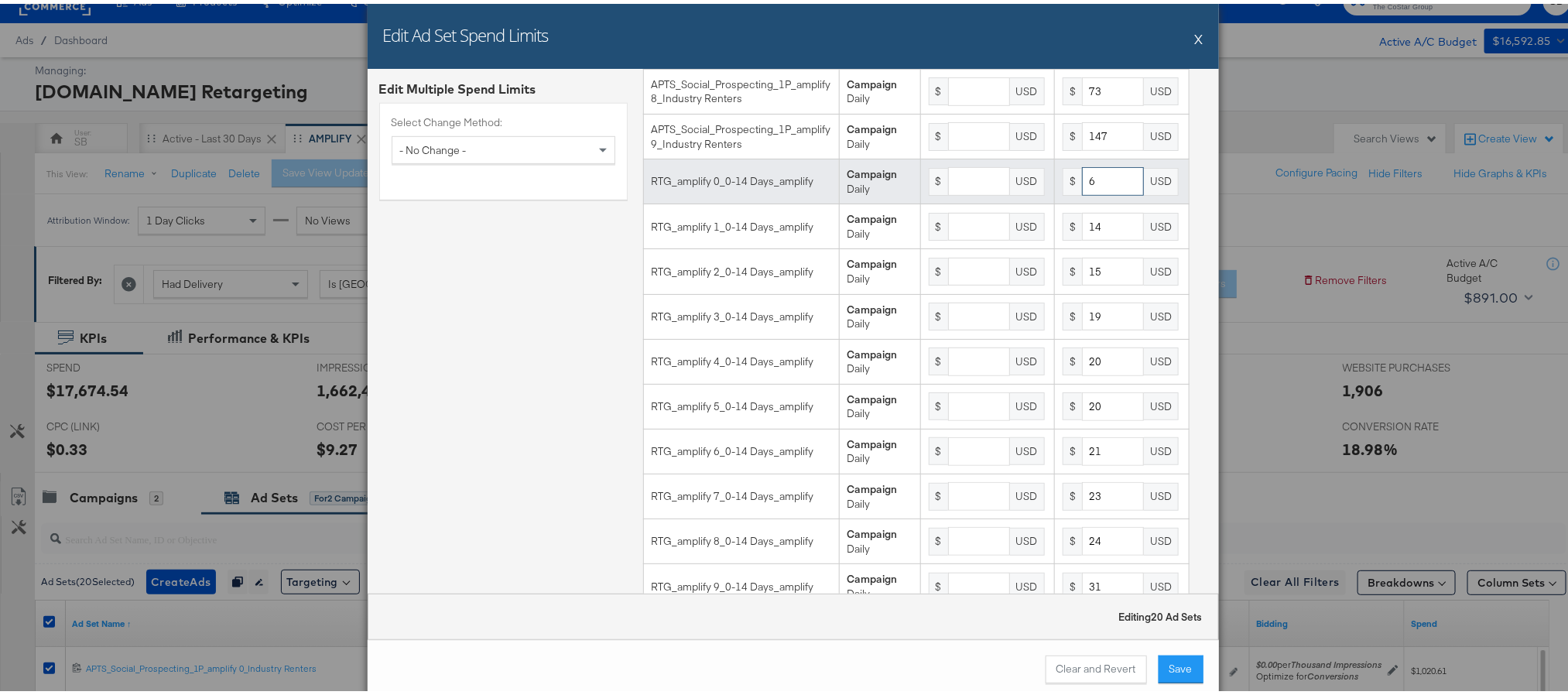
click at [1082, 191] on input "6" at bounding box center [1112, 177] width 62 height 28
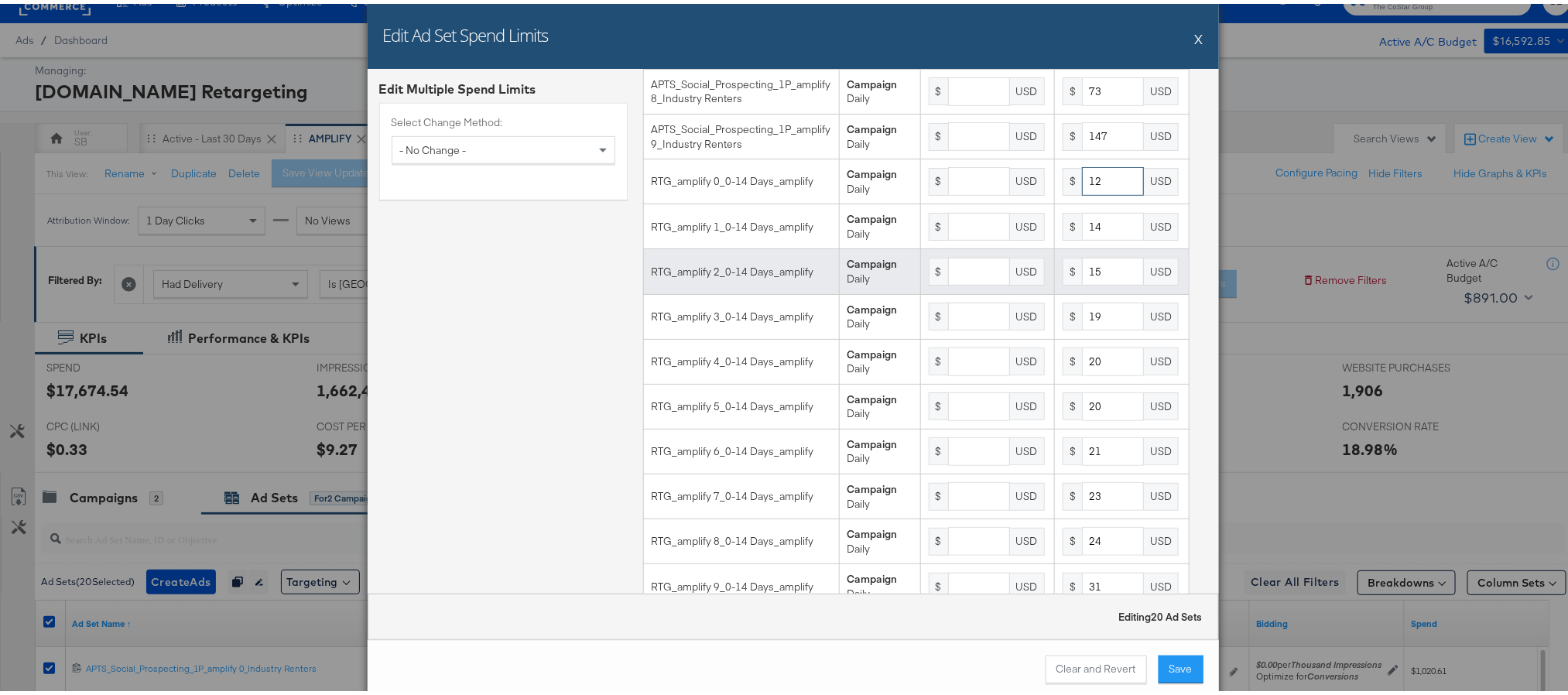
type input "12"
click at [1082, 282] on input "15" at bounding box center [1112, 268] width 62 height 28
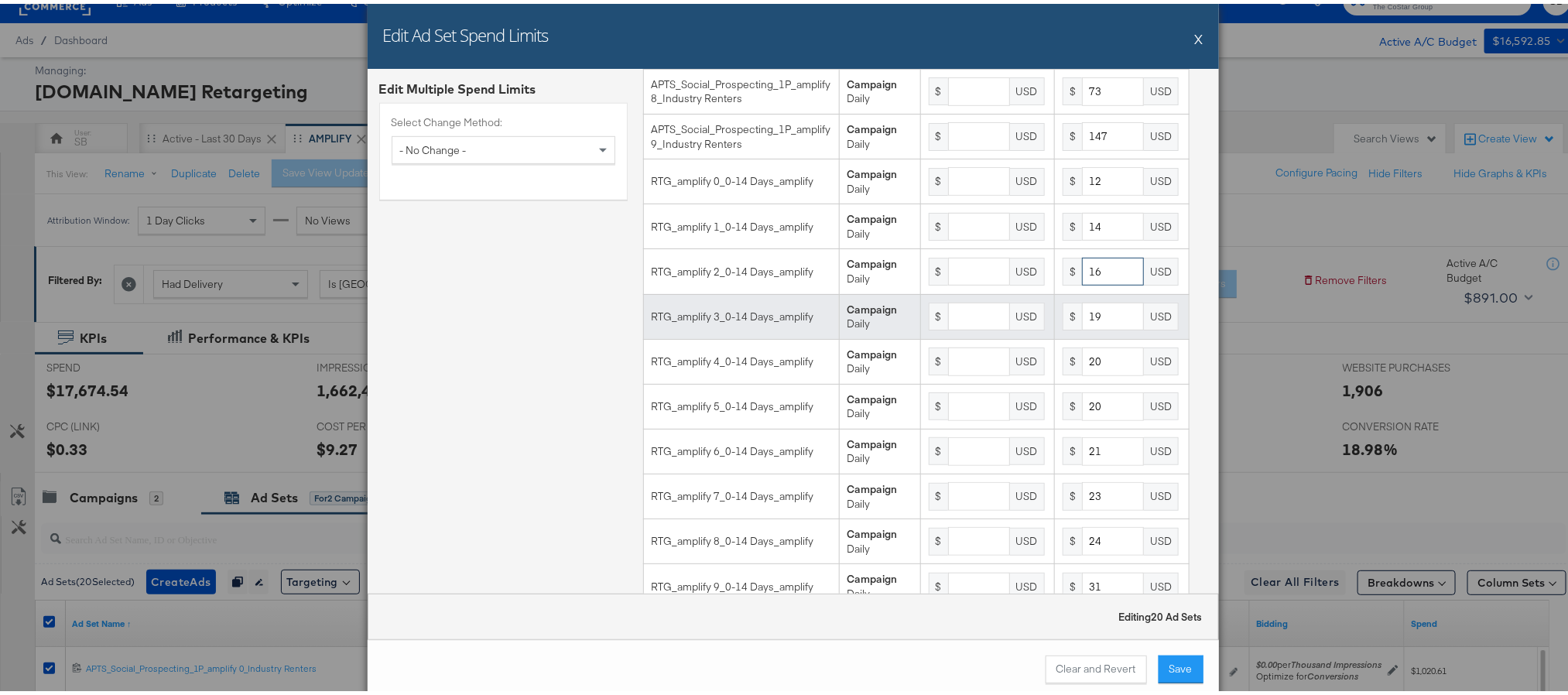
type input "16"
click at [1091, 327] on input "19" at bounding box center [1112, 312] width 62 height 28
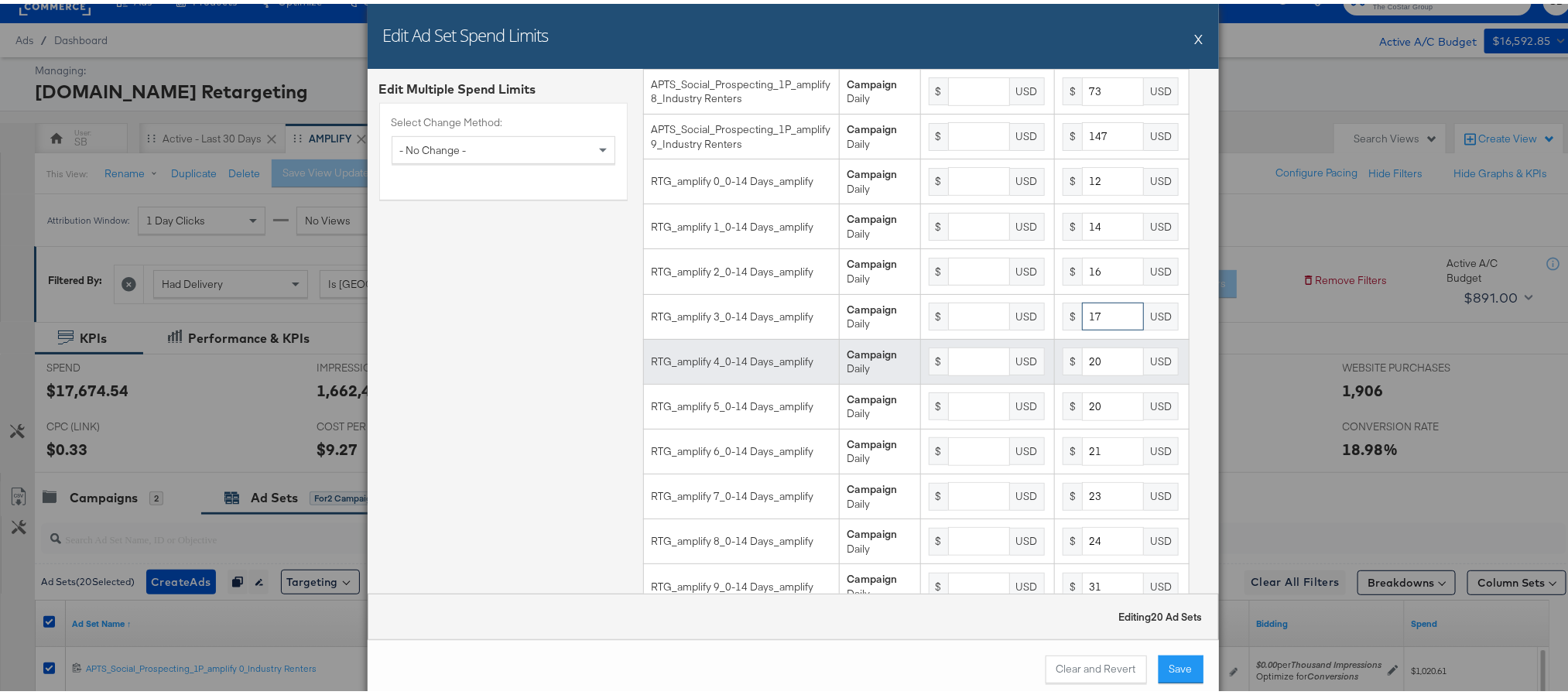
type input "17"
click at [1088, 372] on input "20" at bounding box center [1112, 357] width 62 height 28
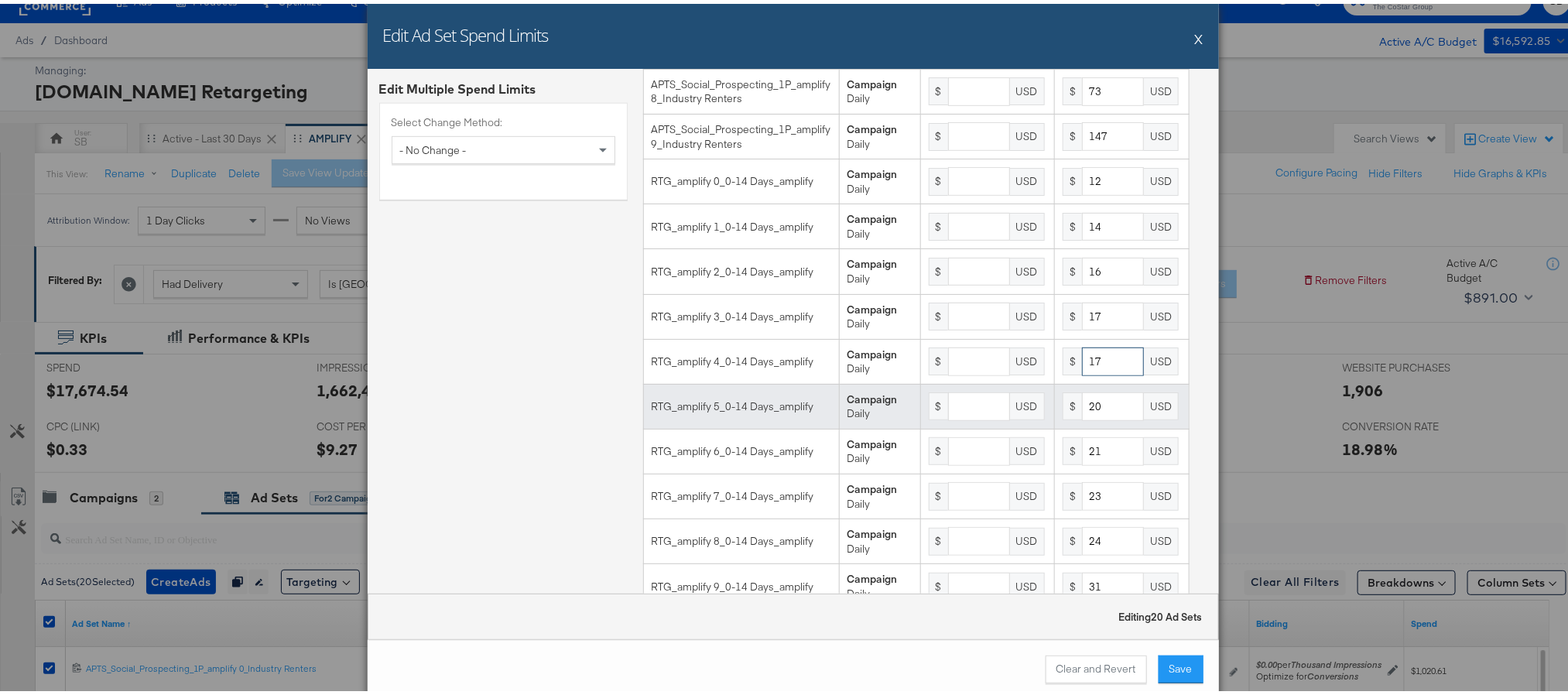
type input "17"
click at [1088, 417] on input "20" at bounding box center [1112, 402] width 62 height 28
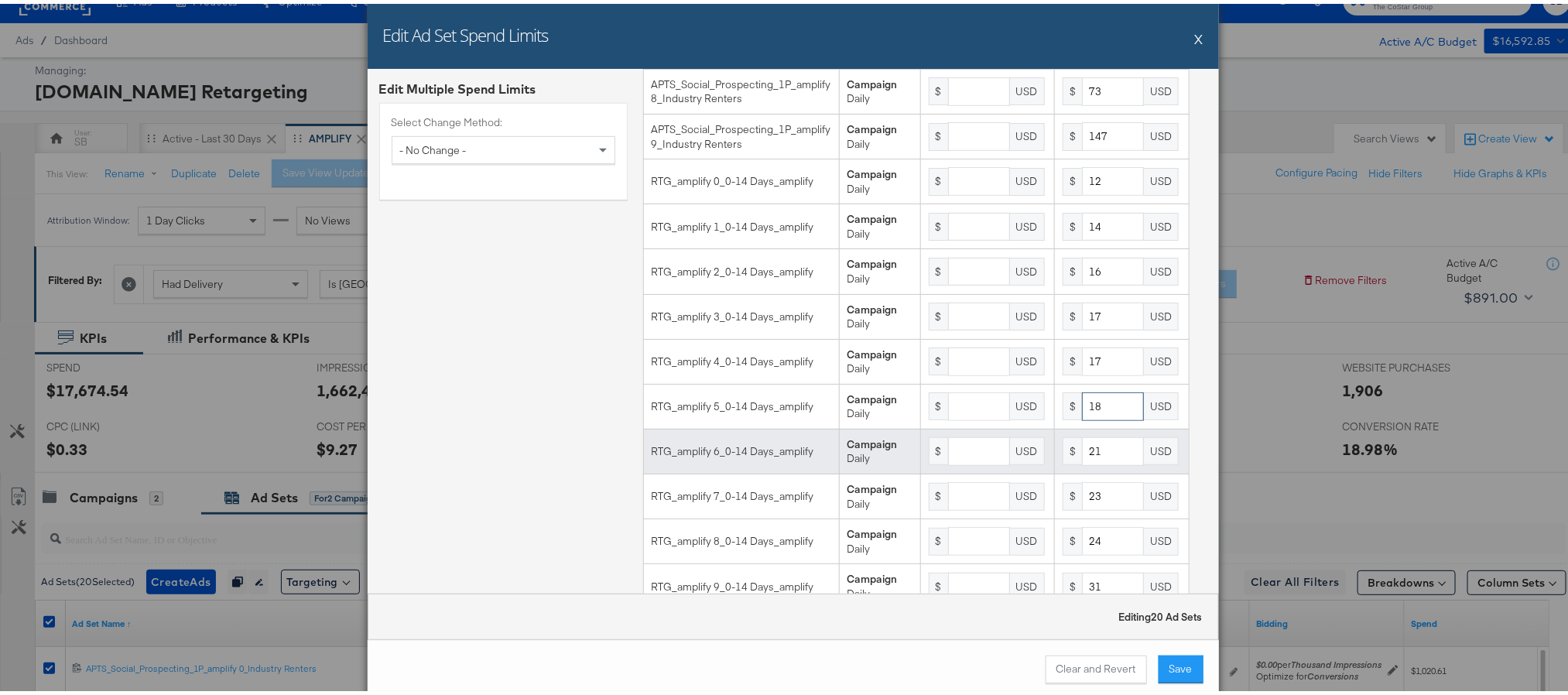
type input "18"
click at [1087, 462] on input "21" at bounding box center [1112, 447] width 62 height 28
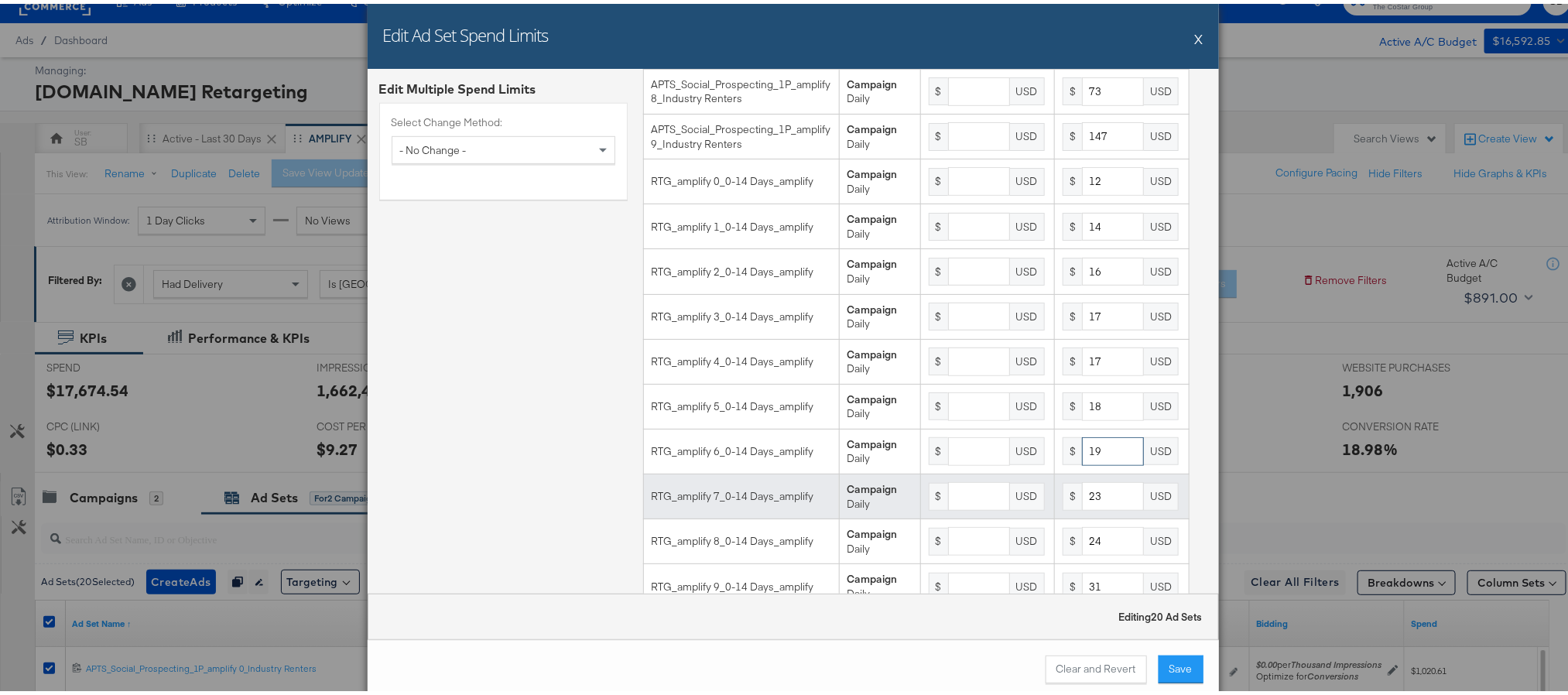
type input "19"
click at [1089, 500] on td "$ 23 USD" at bounding box center [1122, 492] width 134 height 44
click at [1091, 507] on input "23" at bounding box center [1112, 492] width 62 height 28
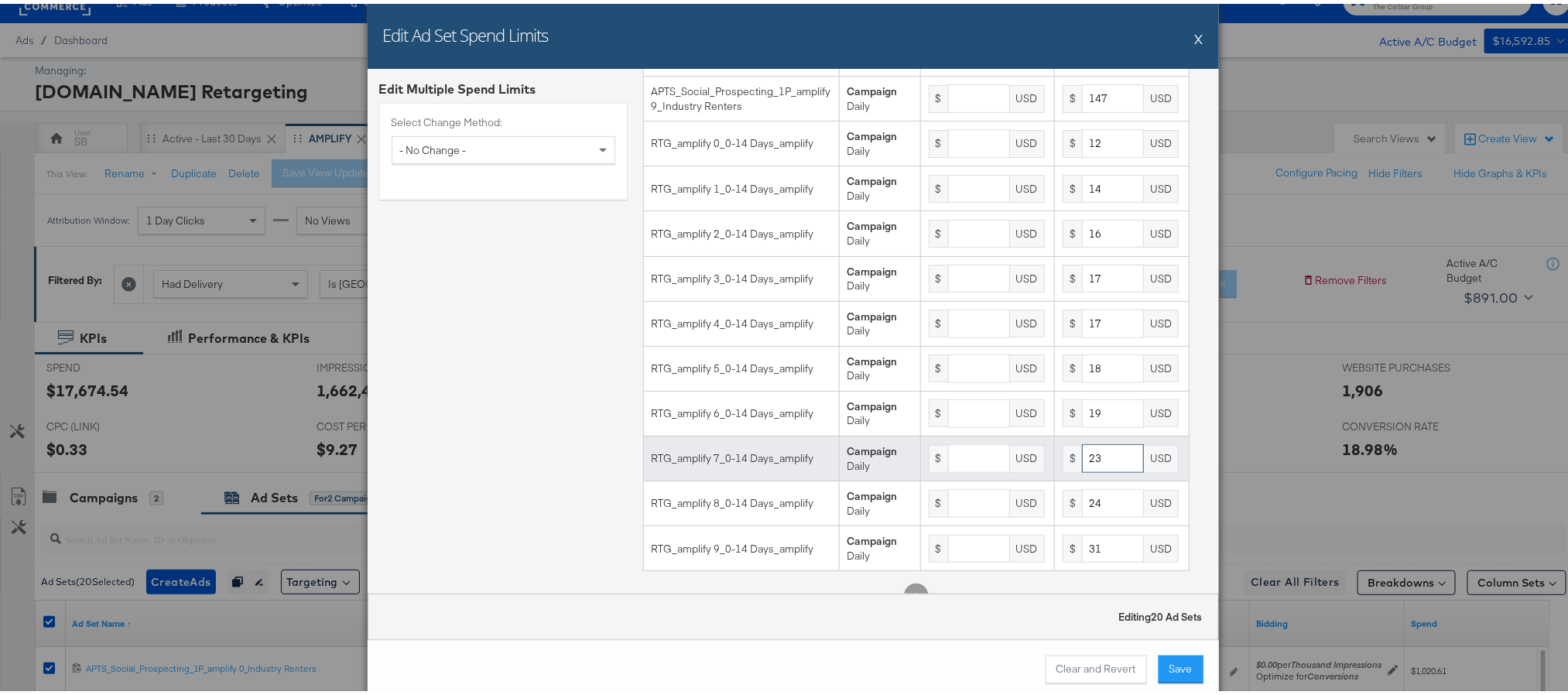
scroll to position [518, 0]
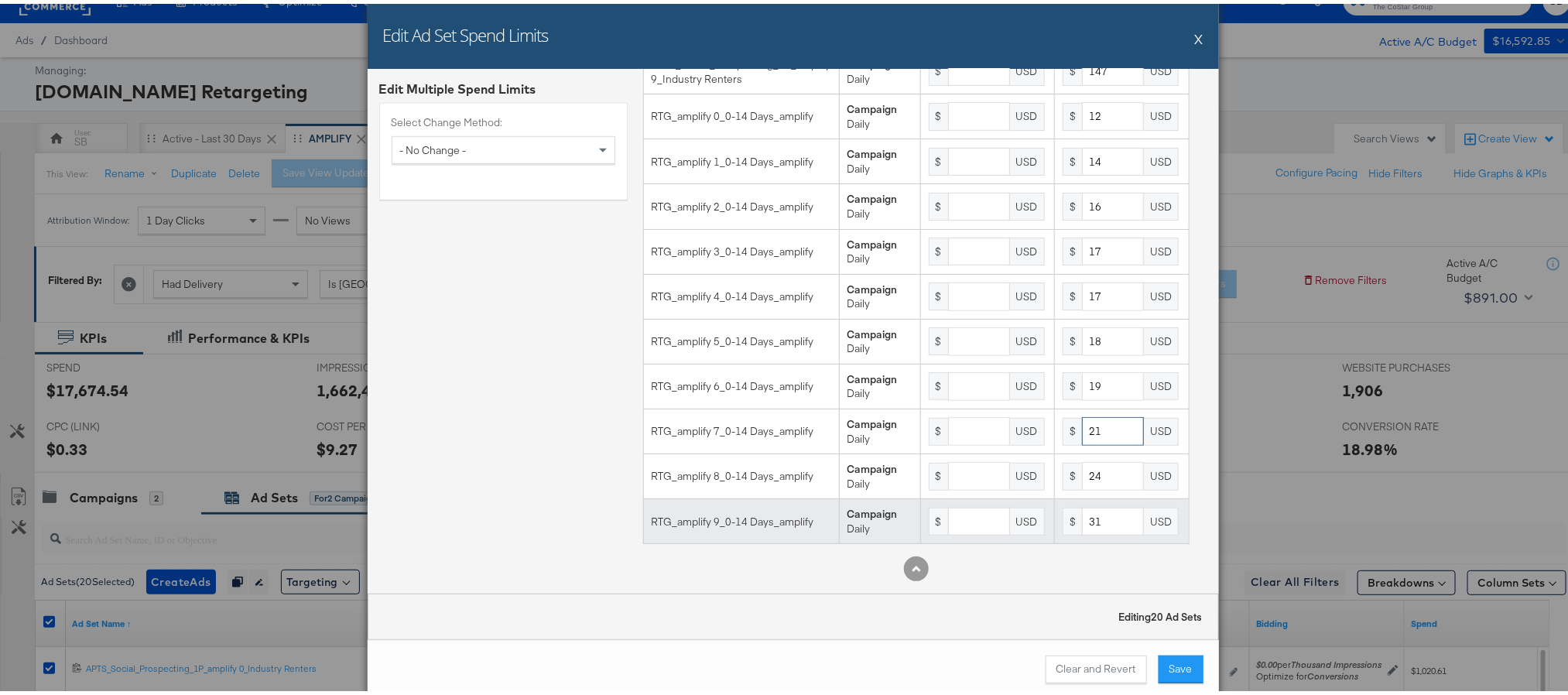
type input "21"
click at [1091, 526] on input "31" at bounding box center [1112, 517] width 62 height 28
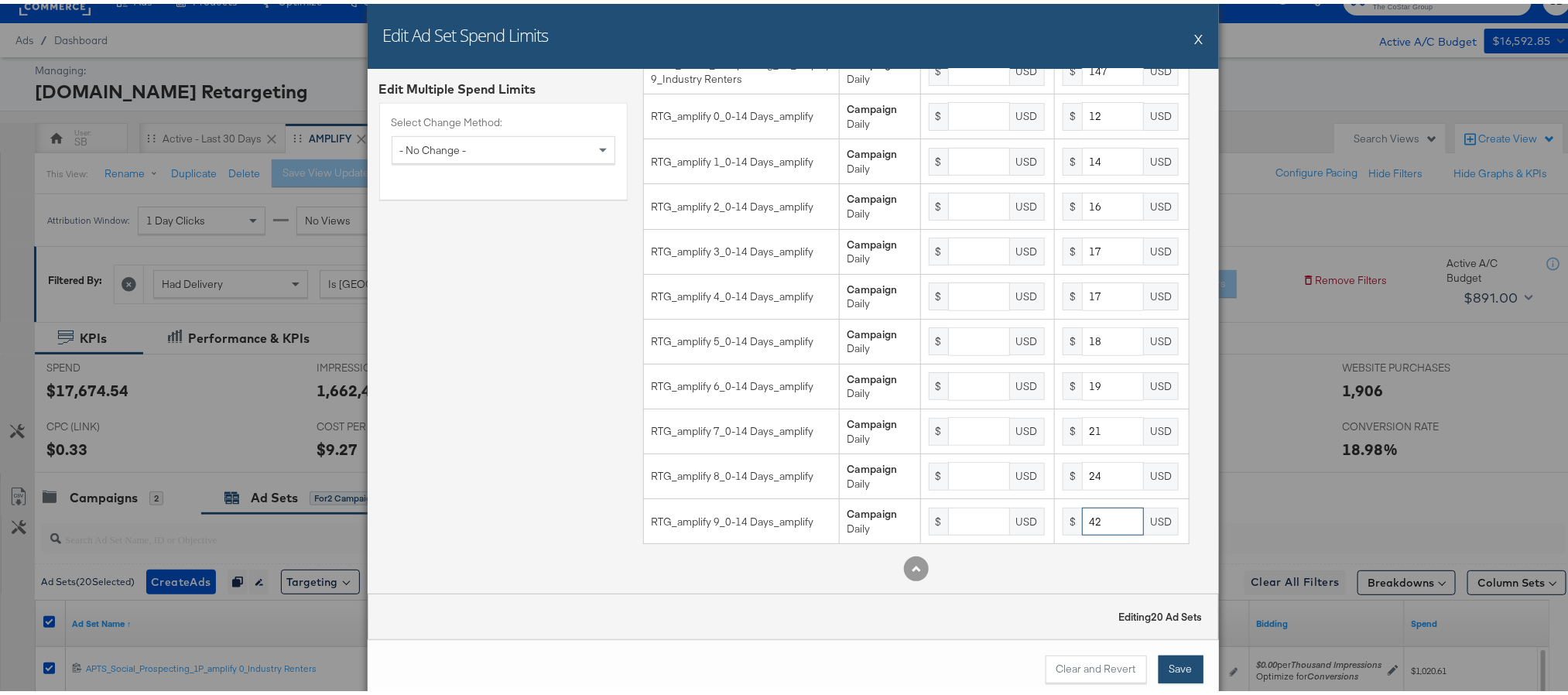
type input "42"
click at [1175, 672] on button "Save" at bounding box center [1181, 665] width 44 height 28
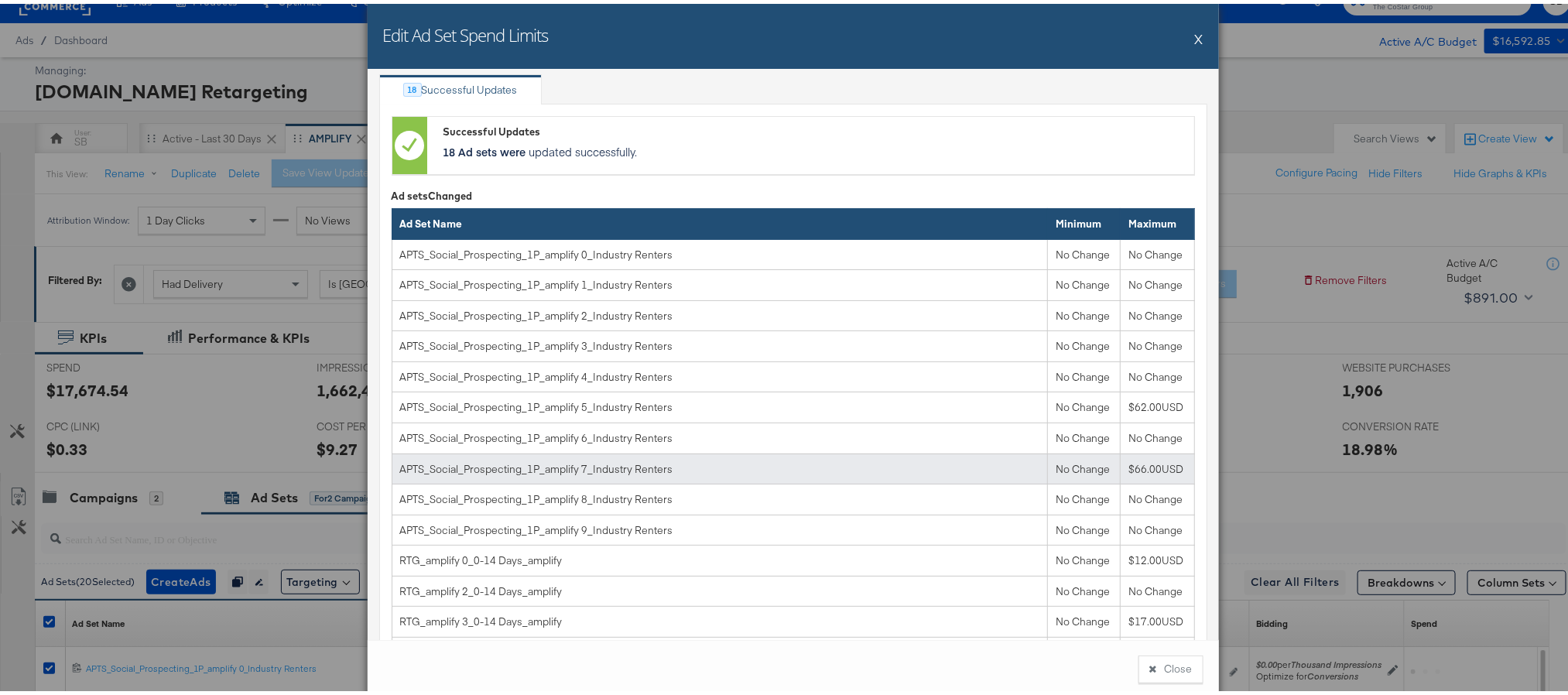
scroll to position [0, 0]
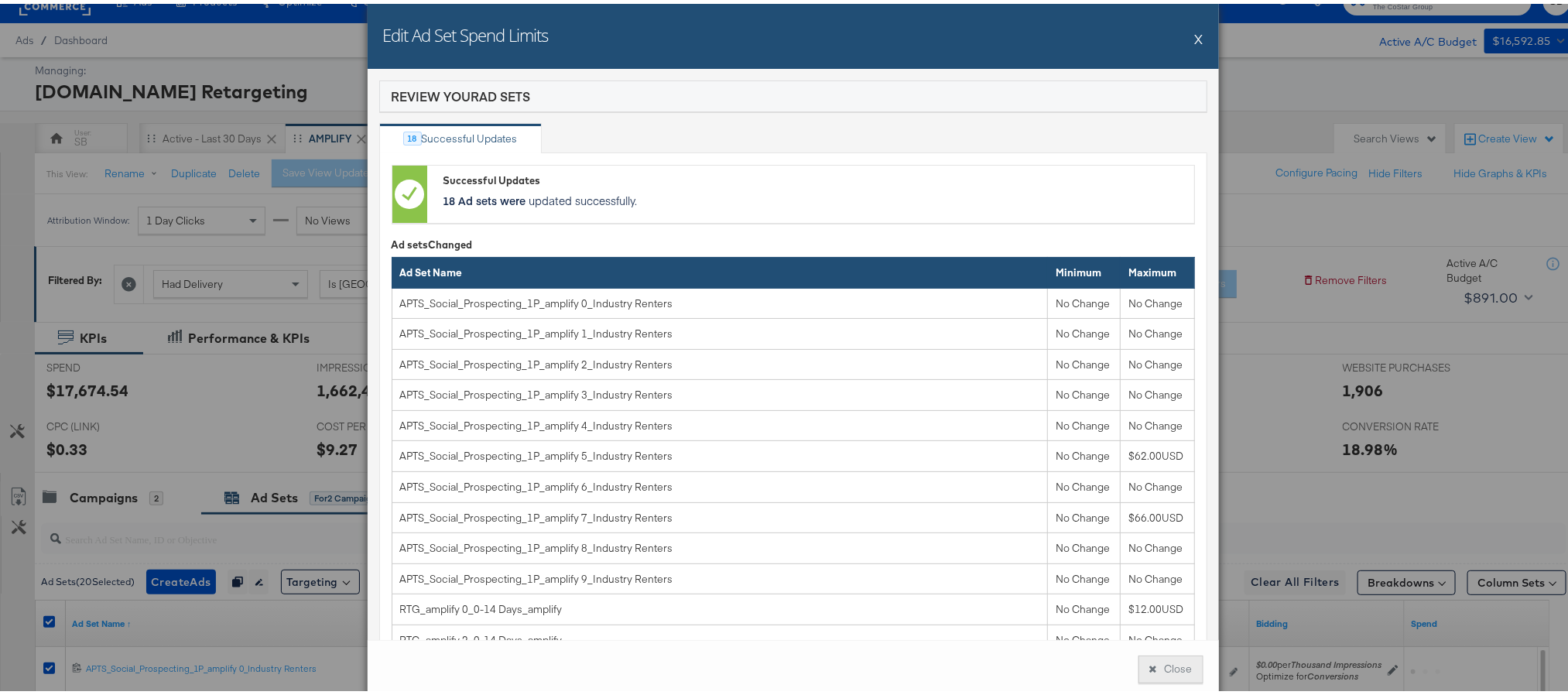
click at [1154, 662] on button "Close" at bounding box center [1170, 665] width 65 height 28
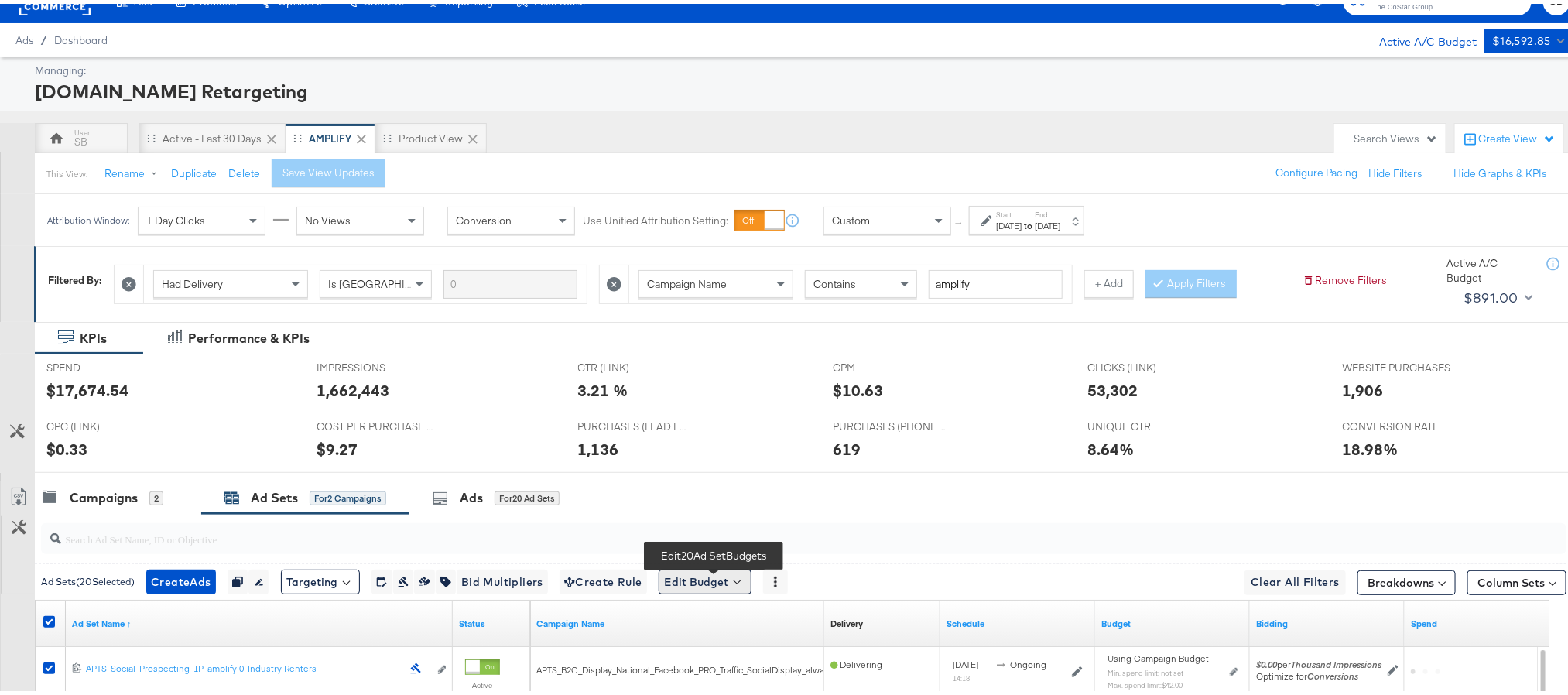
click at [717, 588] on button "Edit Budget" at bounding box center [704, 578] width 93 height 25
click at [738, 659] on span "Edit Ad Set Spend Limits" at bounding box center [722, 650] width 115 height 21
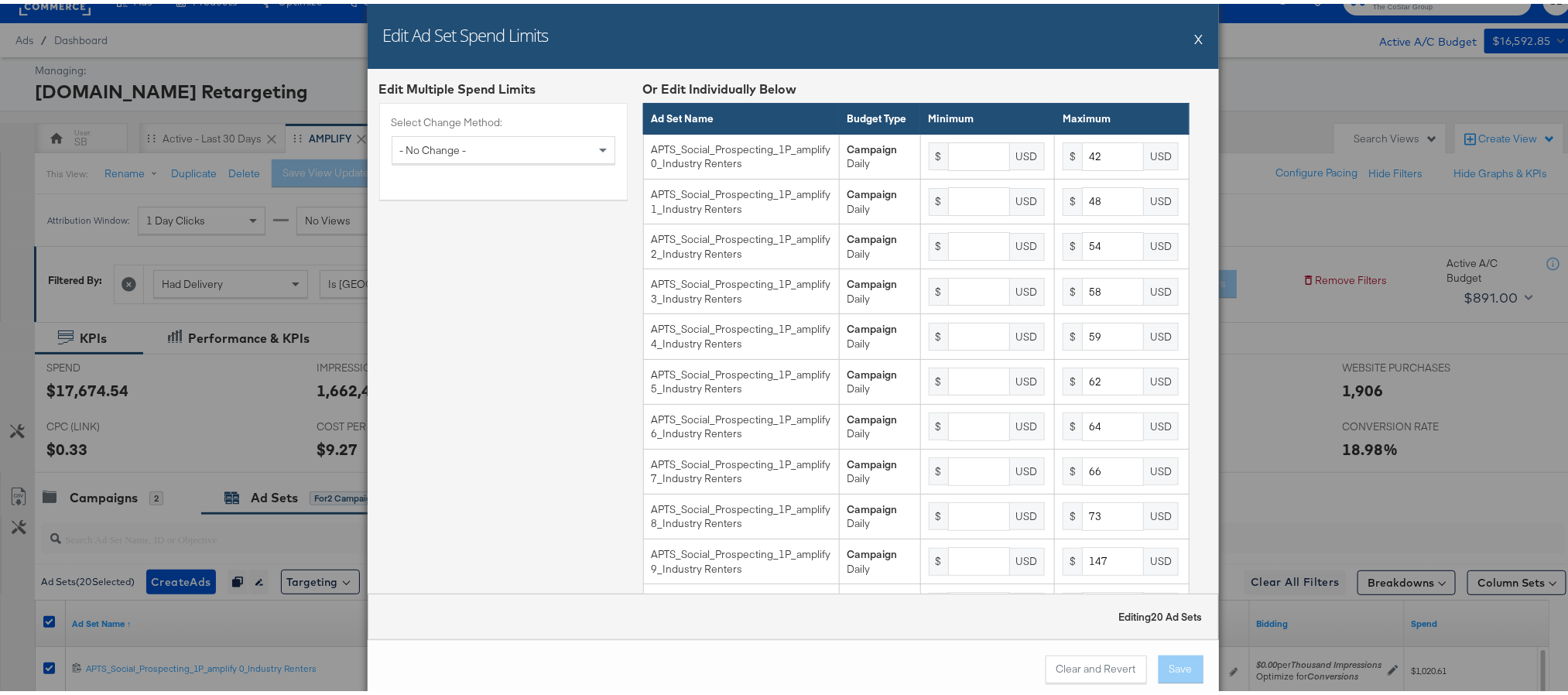
click at [1194, 35] on button "X" at bounding box center [1199, 35] width 9 height 31
